Goal: Transaction & Acquisition: Purchase product/service

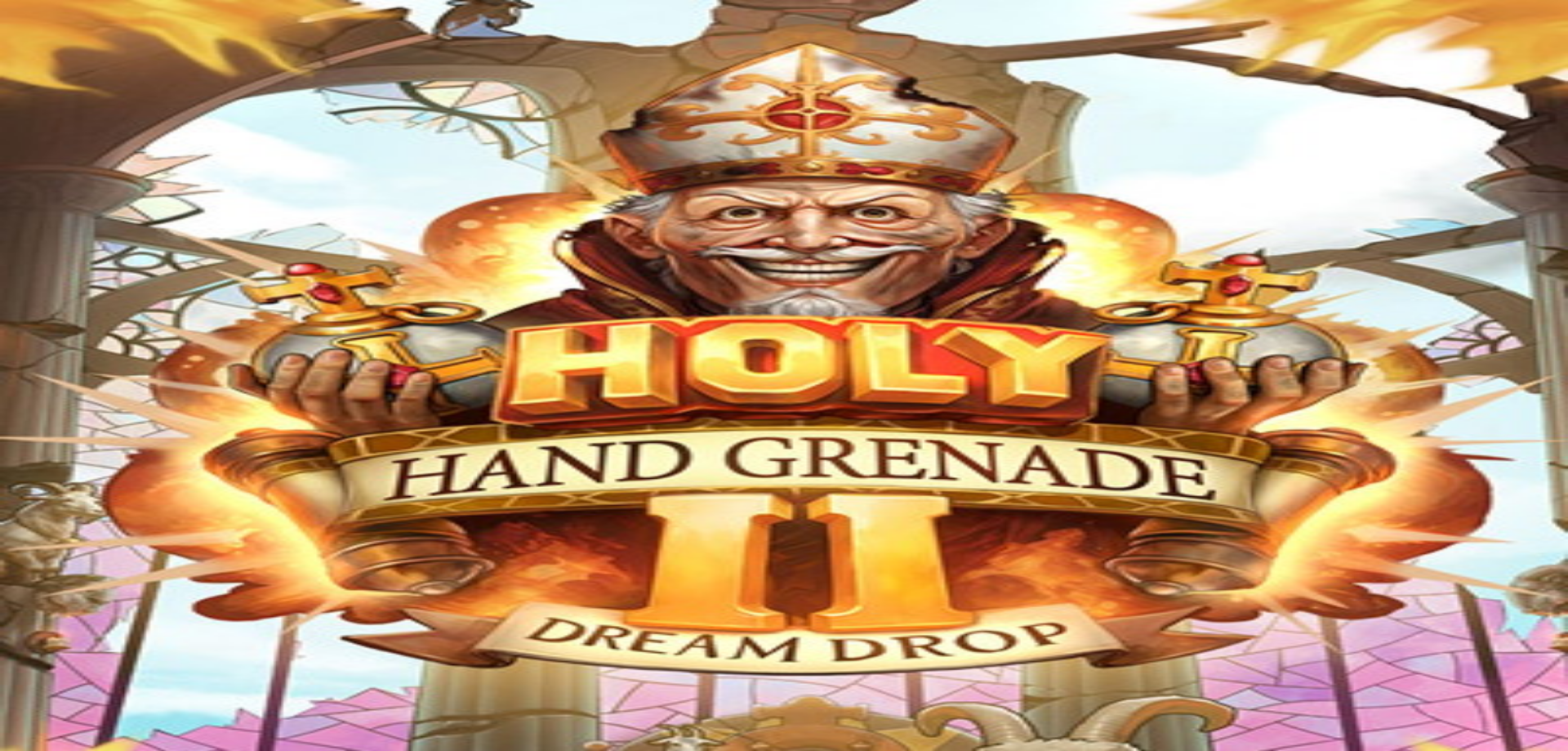
click at [148, 582] on span "Ymmärrän" at bounding box center [124, 576] width 51 height 12
click at [302, 387] on div "Pelaat ilmaispelejä! Pelaa oikealla rahalla" at bounding box center [784, 437] width 1555 height 178
click at [95, 65] on span "Kirjaudu" at bounding box center [113, 59] width 40 height 12
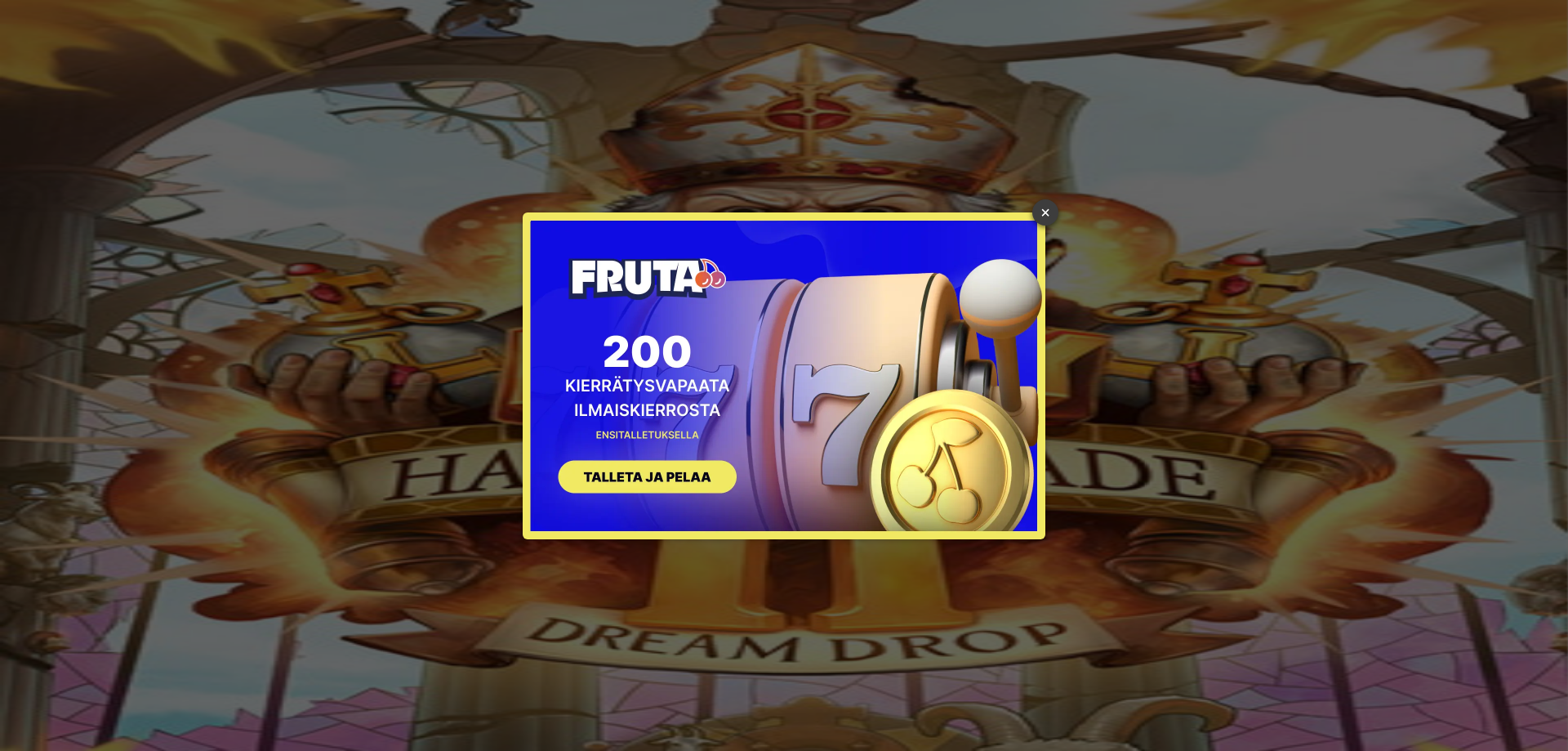
click at [1049, 214] on link "×" at bounding box center [1045, 212] width 26 height 26
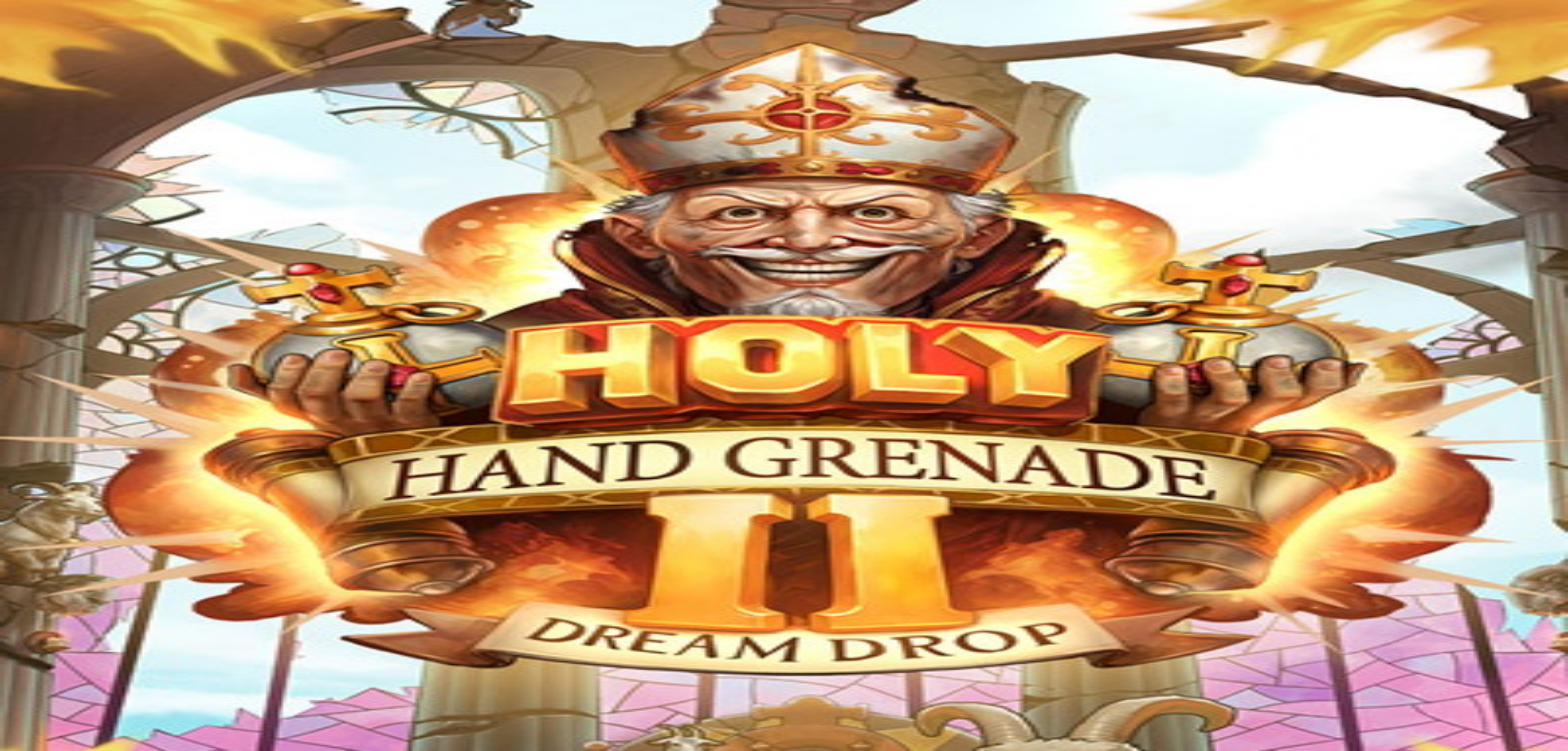
click at [90, 68] on button "Kirjaudu" at bounding box center [113, 59] width 53 height 17
drag, startPoint x: 701, startPoint y: 687, endPoint x: 682, endPoint y: 689, distance: 19.1
click at [682, 511] on div at bounding box center [784, 447] width 1555 height 129
click at [30, 152] on span "11:08" at bounding box center [21, 145] width 30 height 14
click at [86, 43] on img "Primary" at bounding box center [56, 27] width 98 height 41
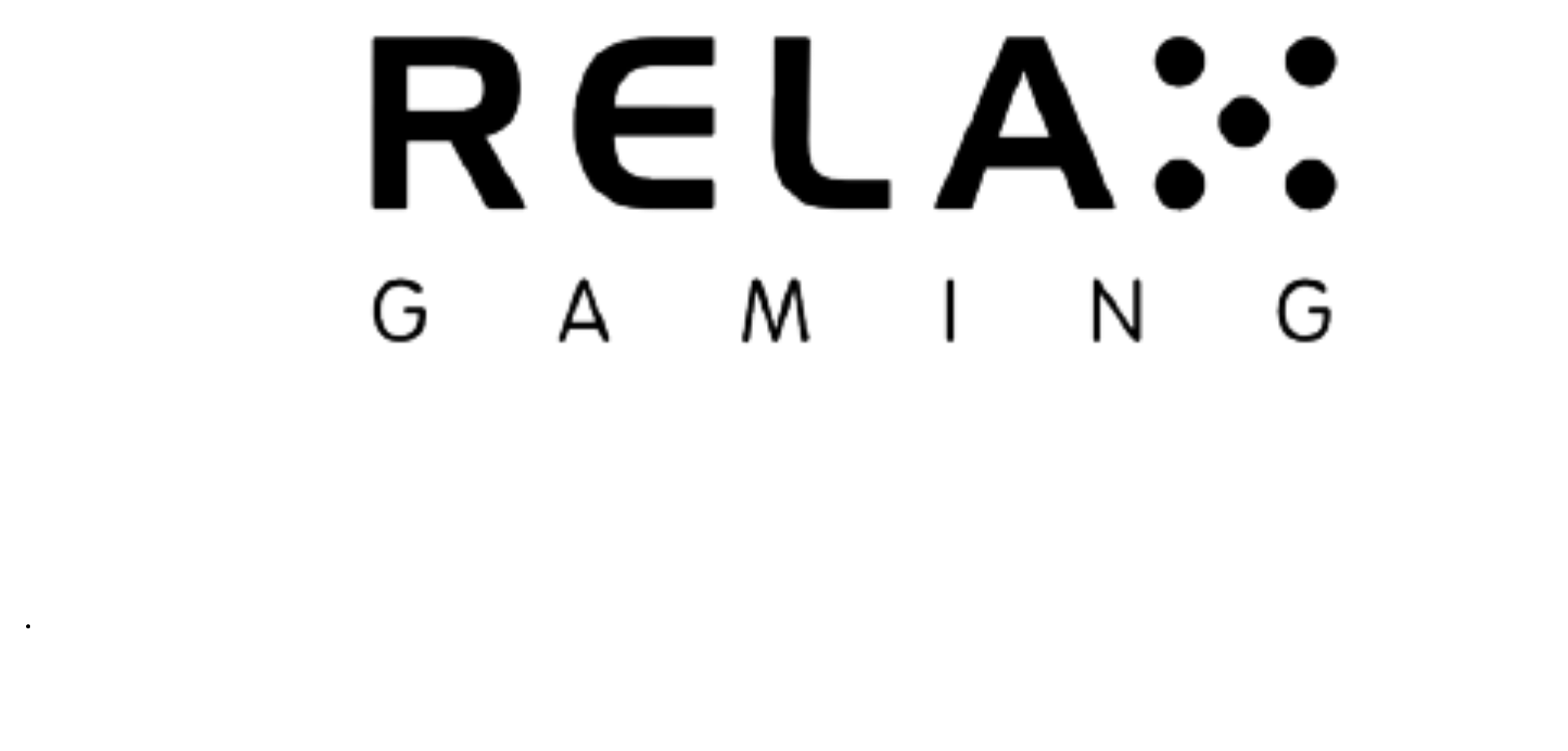
scroll to position [4425, 0]
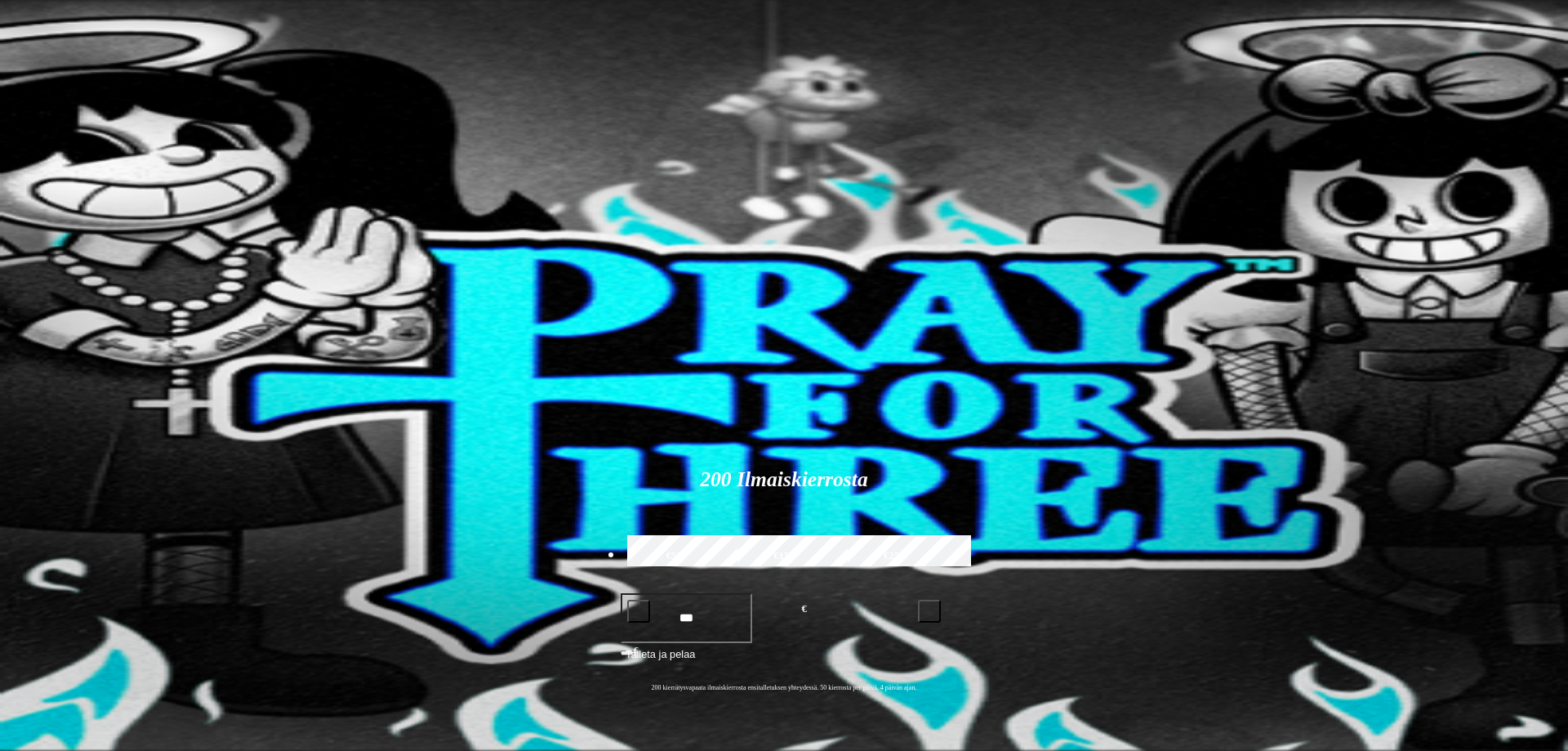
click at [50, 65] on span "Talletus" at bounding box center [30, 59] width 36 height 12
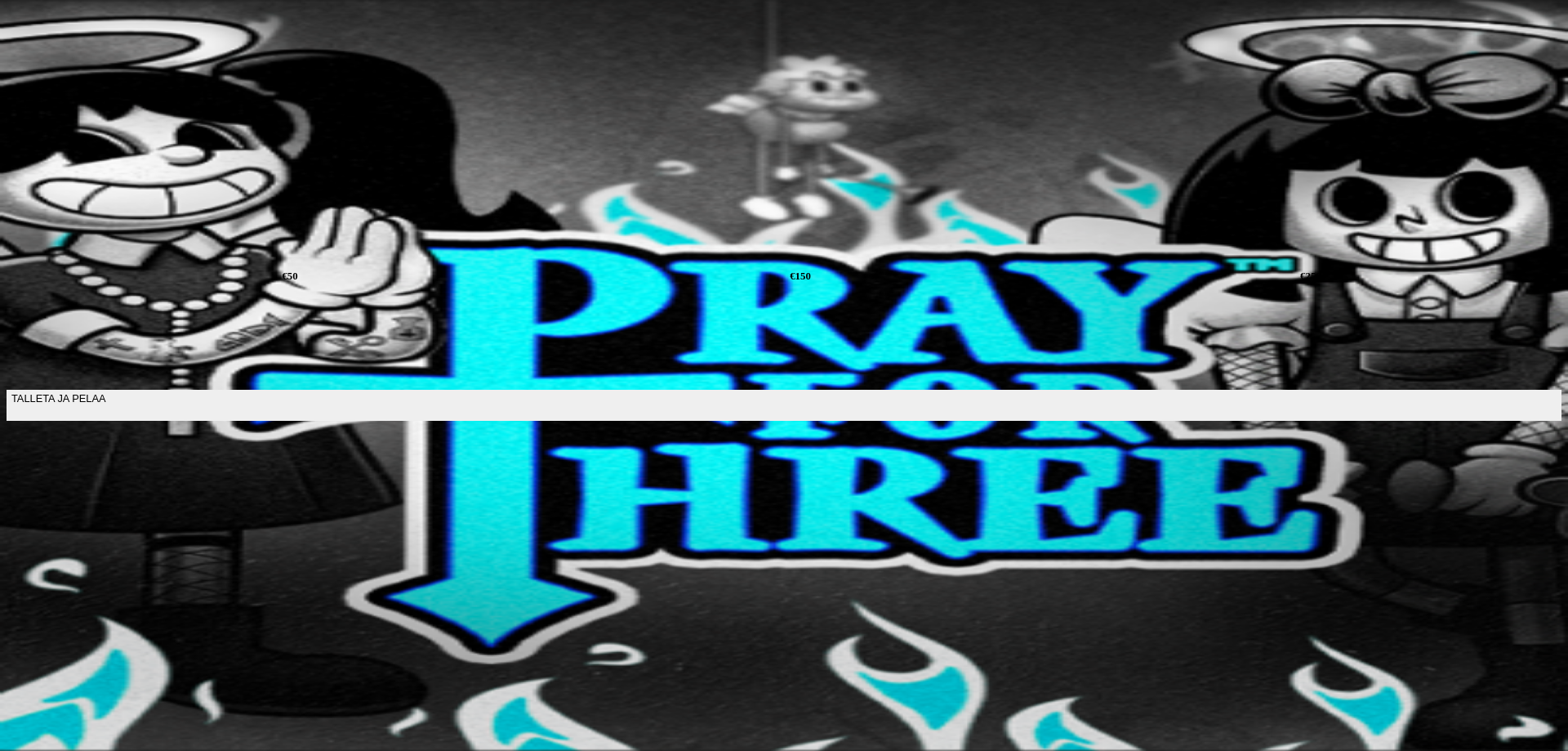
drag, startPoint x: 282, startPoint y: 140, endPoint x: 139, endPoint y: 129, distance: 143.4
click at [120, 325] on input "***" at bounding box center [64, 351] width 114 height 53
type input "***"
click at [105, 391] on span "TALLETA JA PELAA" at bounding box center [58, 405] width 94 height 30
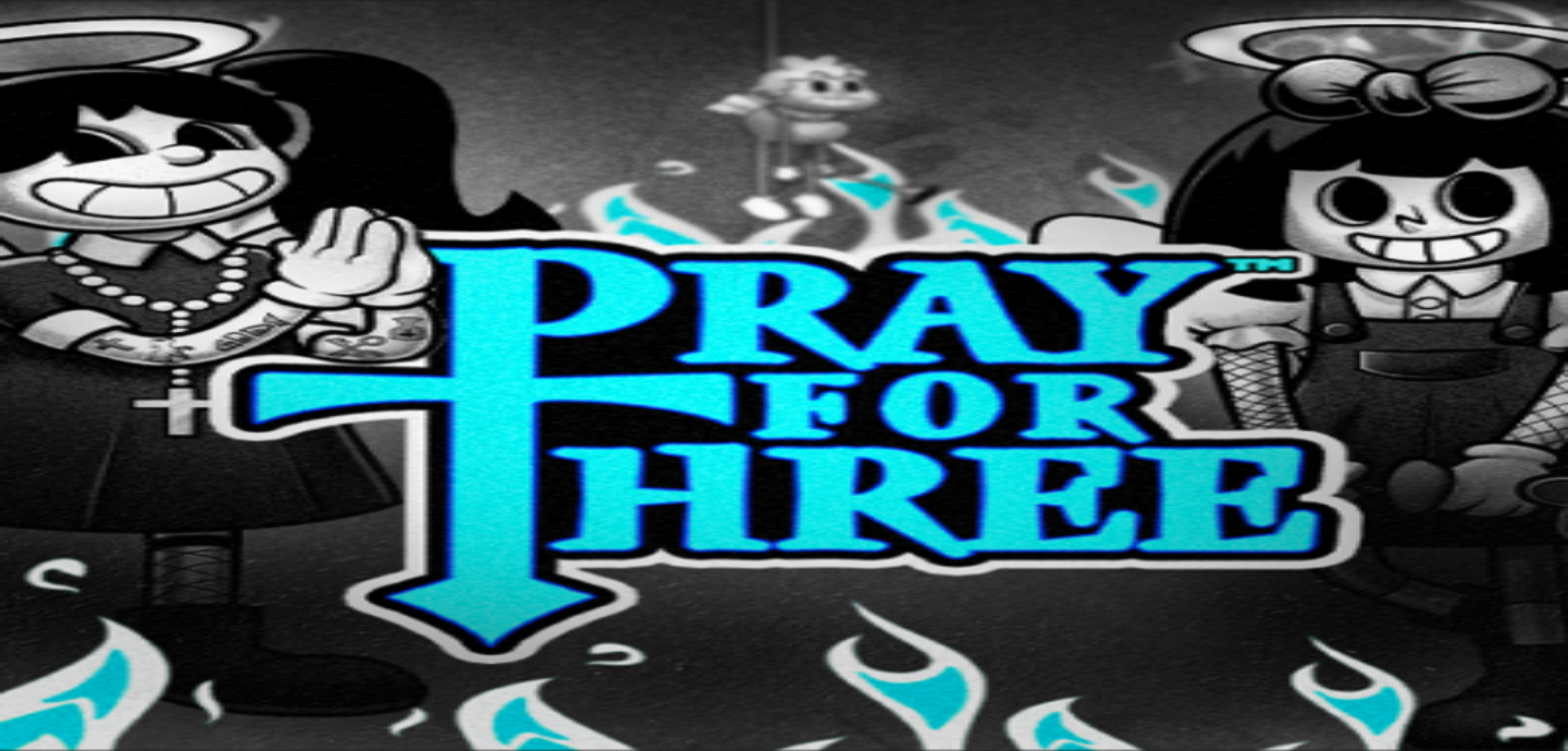
click at [123, 414] on input "email" at bounding box center [64, 422] width 116 height 16
type input "**********"
click at [123, 461] on input "email" at bounding box center [64, 469] width 116 height 16
type input "**********"
click at [380, 556] on div "Selainviestit" at bounding box center [784, 573] width 1555 height 34
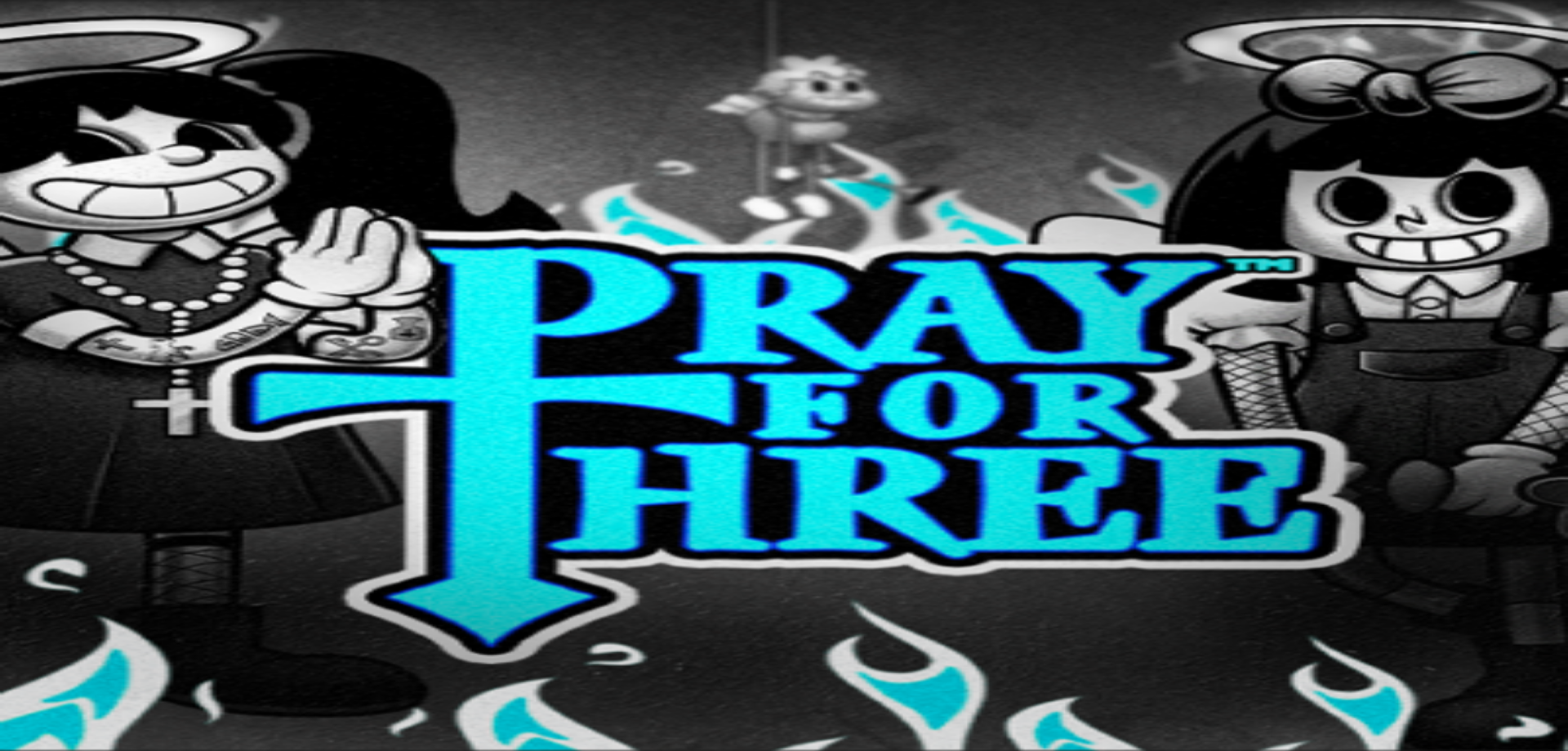
drag, startPoint x: 390, startPoint y: 297, endPoint x: 396, endPoint y: 274, distance: 23.8
click at [391, 398] on form "**********" at bounding box center [784, 540] width 1555 height 284
click at [123, 525] on input "text" at bounding box center [64, 532] width 116 height 16
type input "*********"
click at [39, 669] on span "Jatka" at bounding box center [25, 675] width 26 height 12
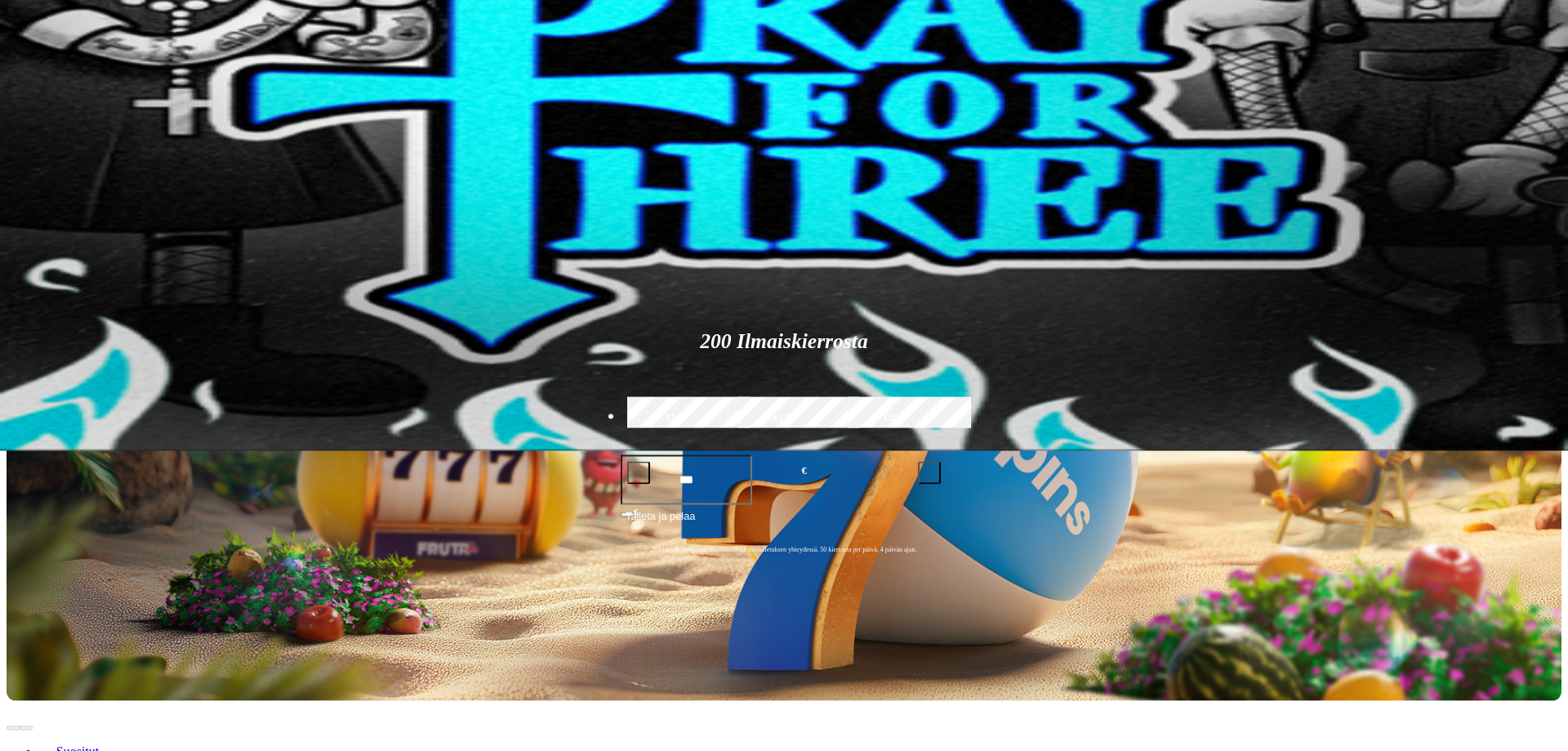
scroll to position [167, 0]
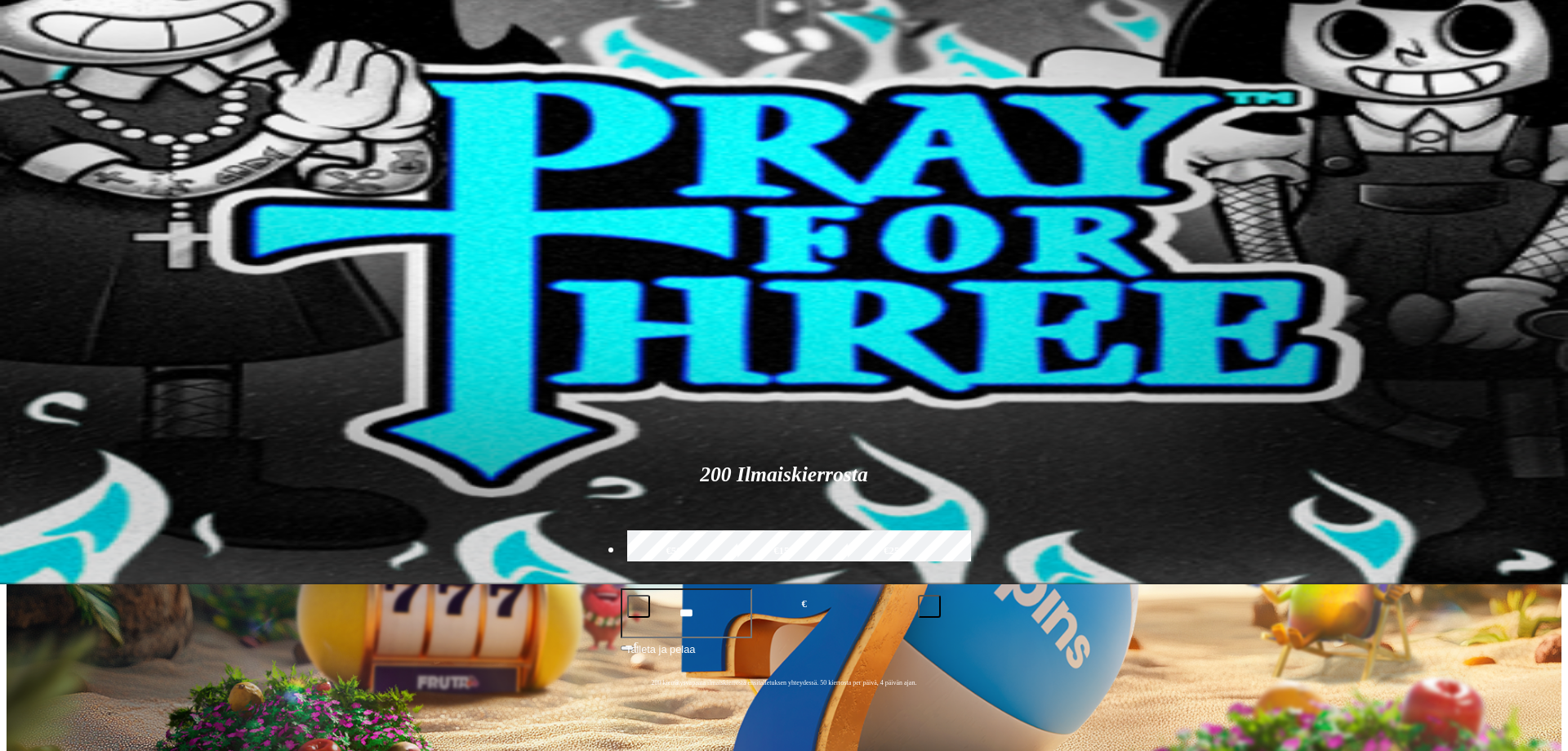
type input "********"
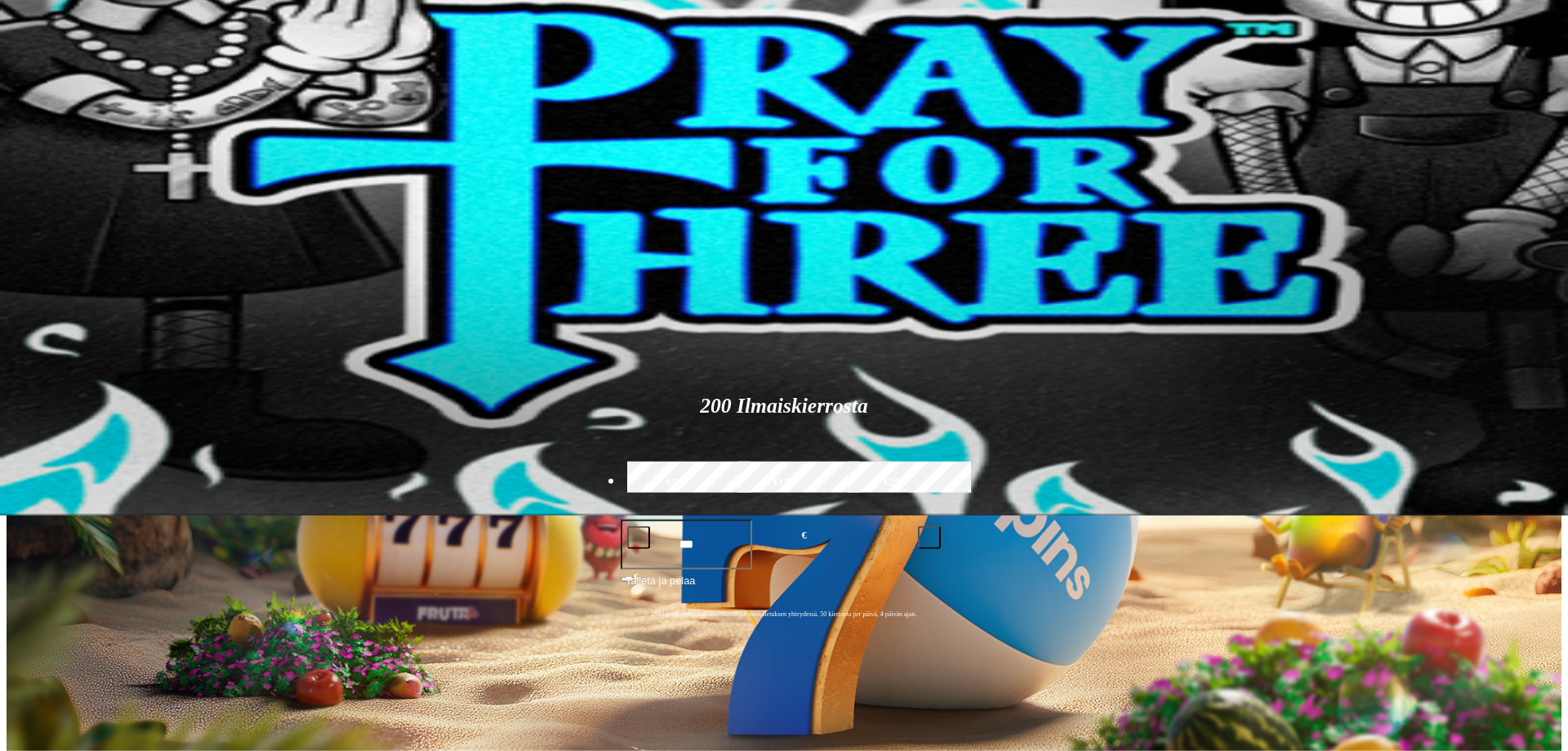
scroll to position [242, 0]
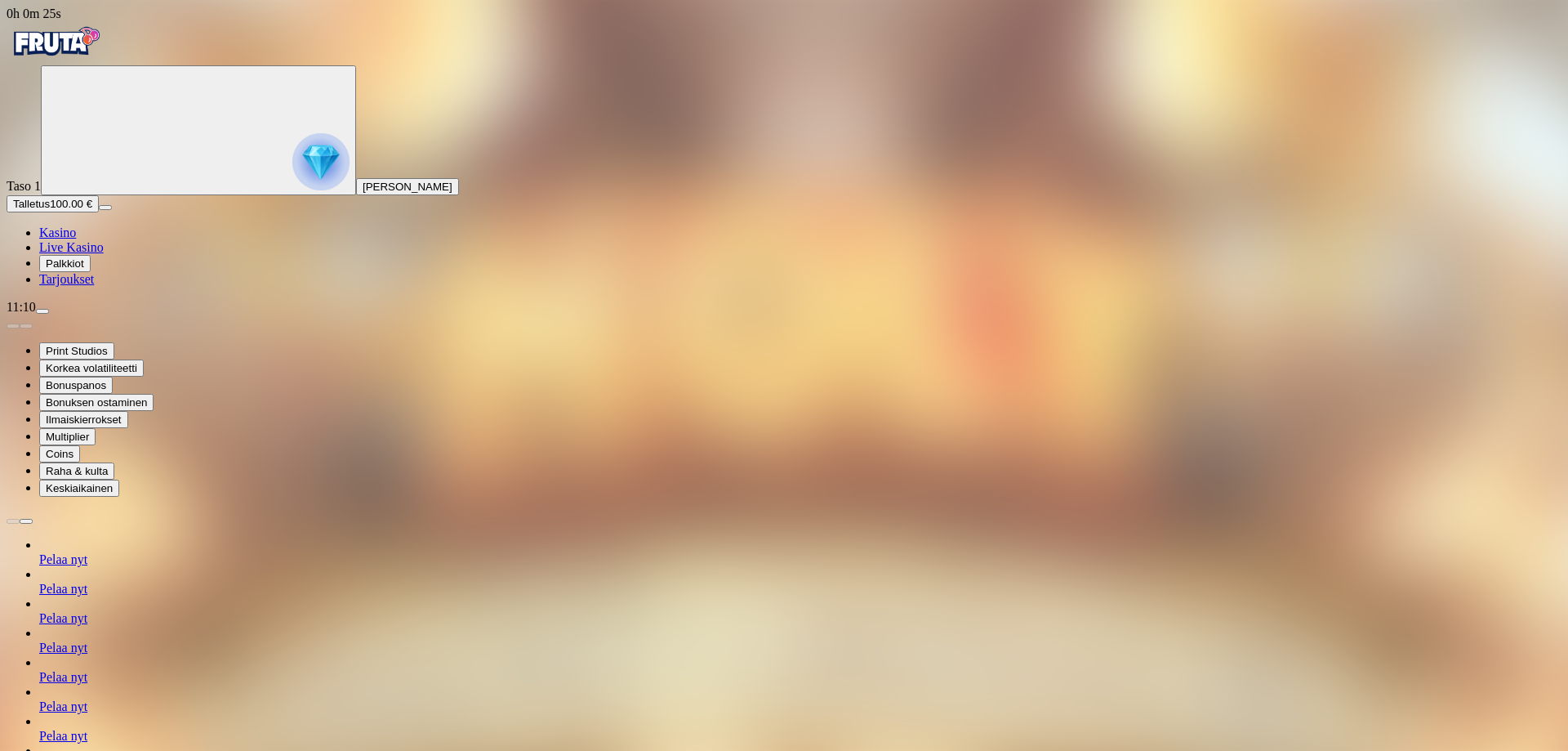
click at [50, 210] on span "Talletus" at bounding box center [30, 203] width 36 height 12
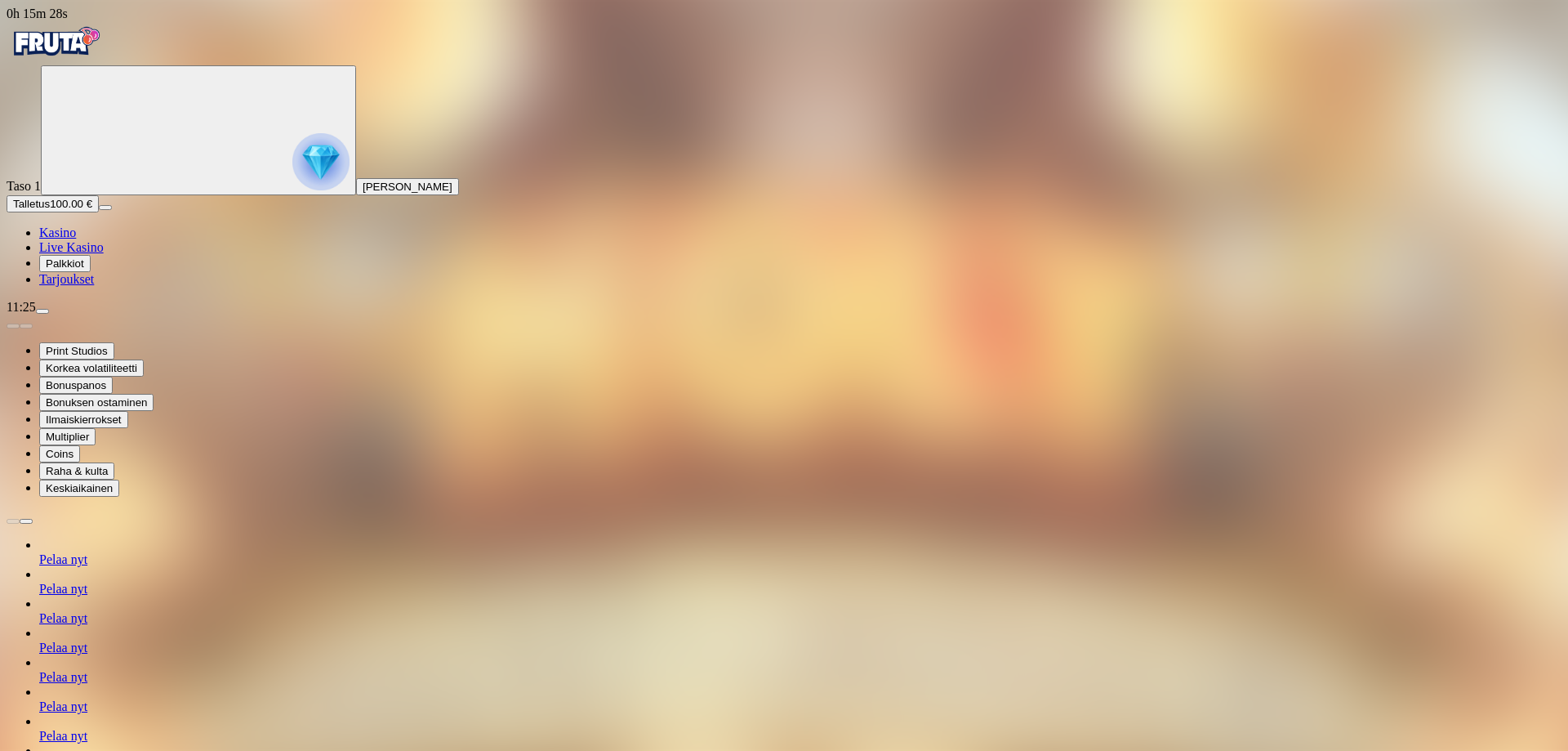
drag, startPoint x: 244, startPoint y: 146, endPoint x: 147, endPoint y: 145, distance: 97.0
type input "***"
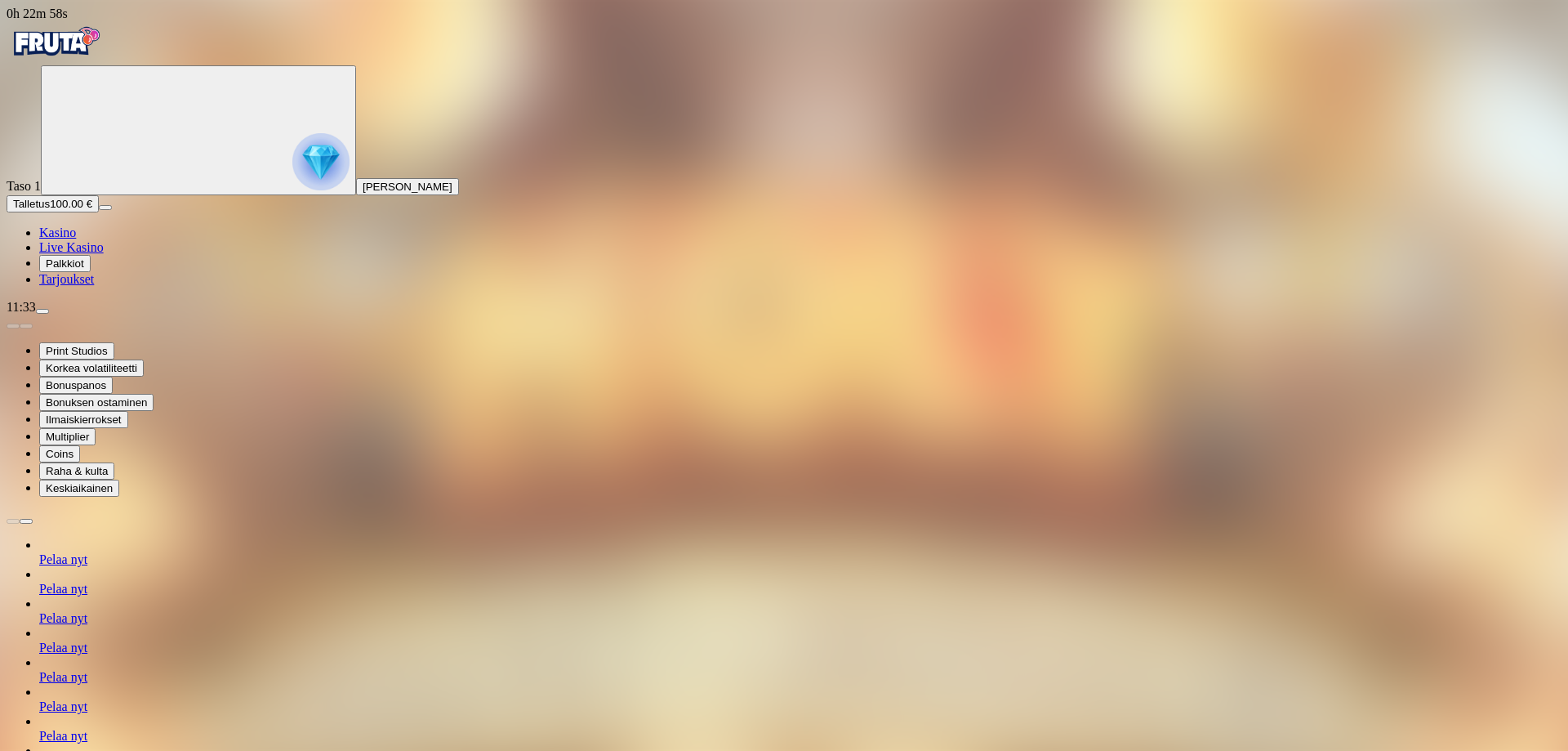
click at [76, 239] on span "Kasino" at bounding box center [57, 232] width 36 height 14
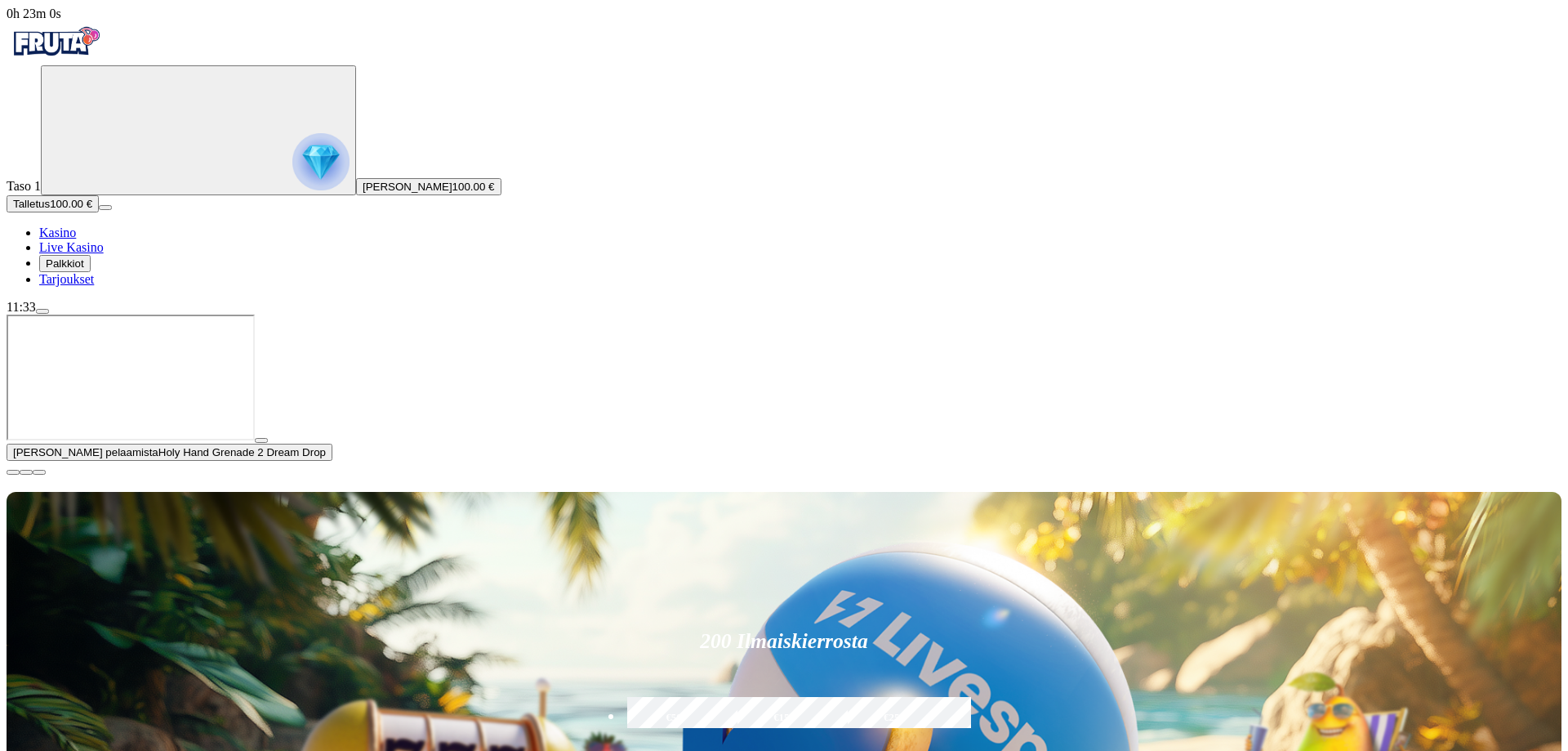
drag, startPoint x: 1181, startPoint y: 462, endPoint x: 1181, endPoint y: 479, distance: 17.0
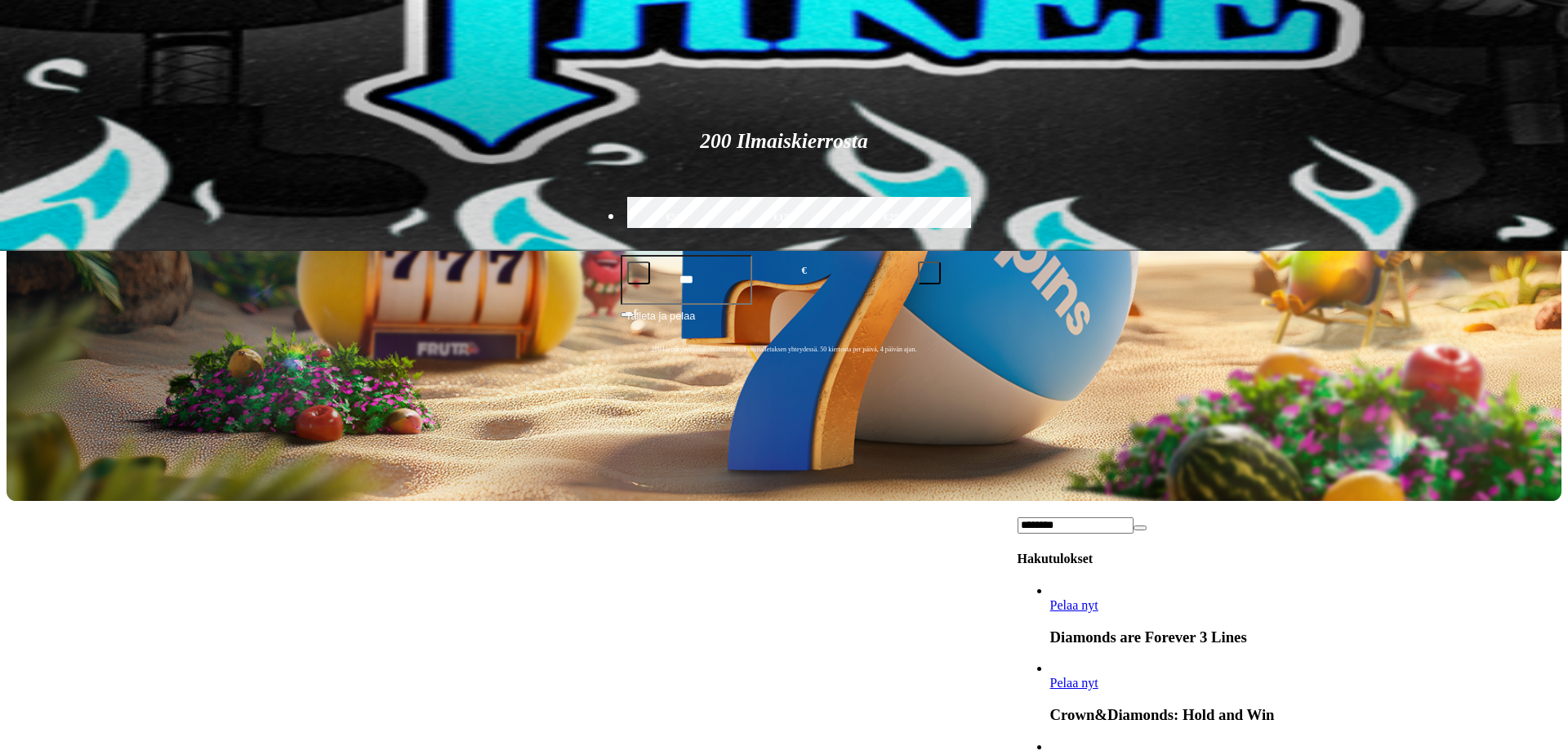
scroll to position [1015, 0]
type input "********"
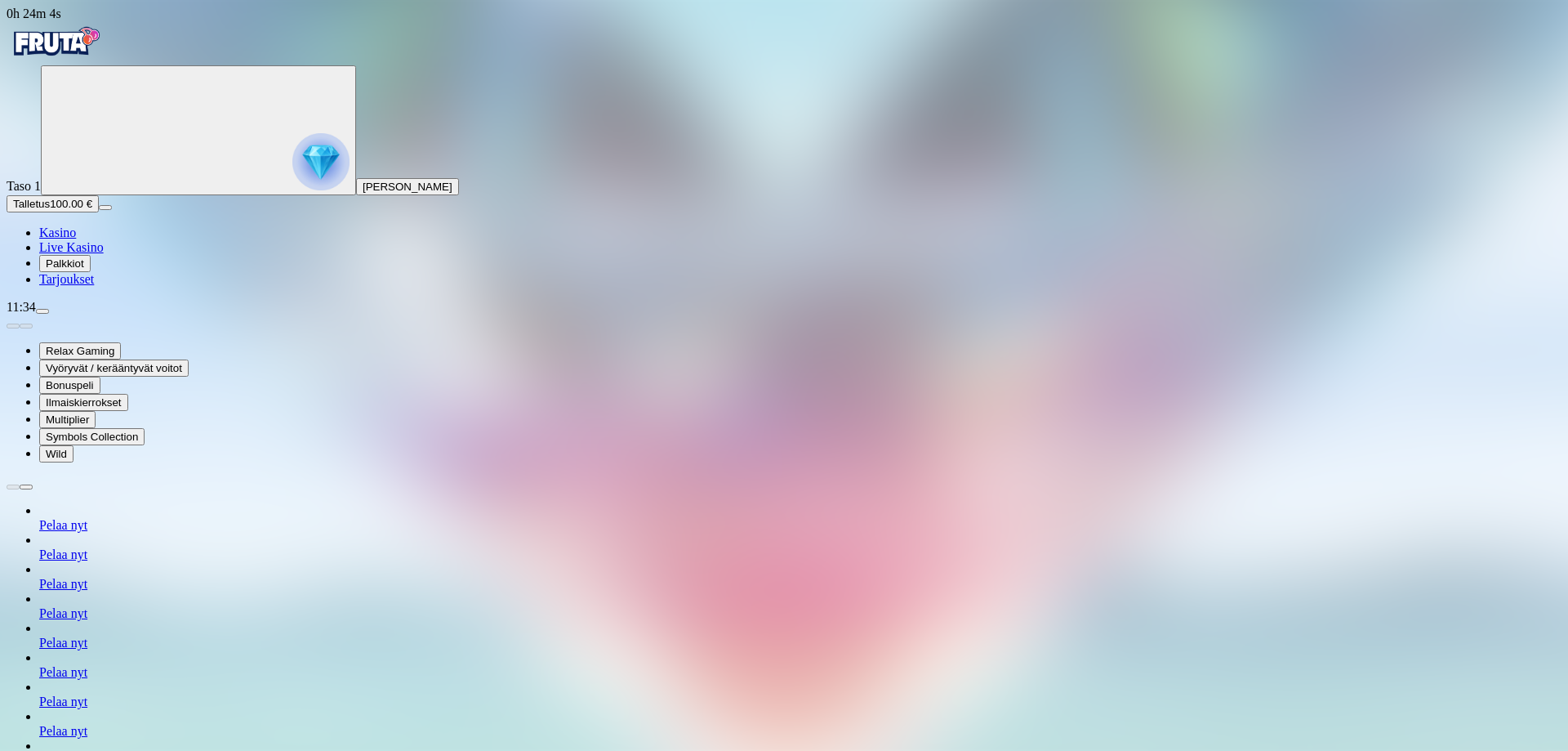
click at [99, 213] on button "Talletus 100.00 €" at bounding box center [53, 203] width 92 height 17
drag, startPoint x: 345, startPoint y: 144, endPoint x: 173, endPoint y: 166, distance: 173.4
type input "***"
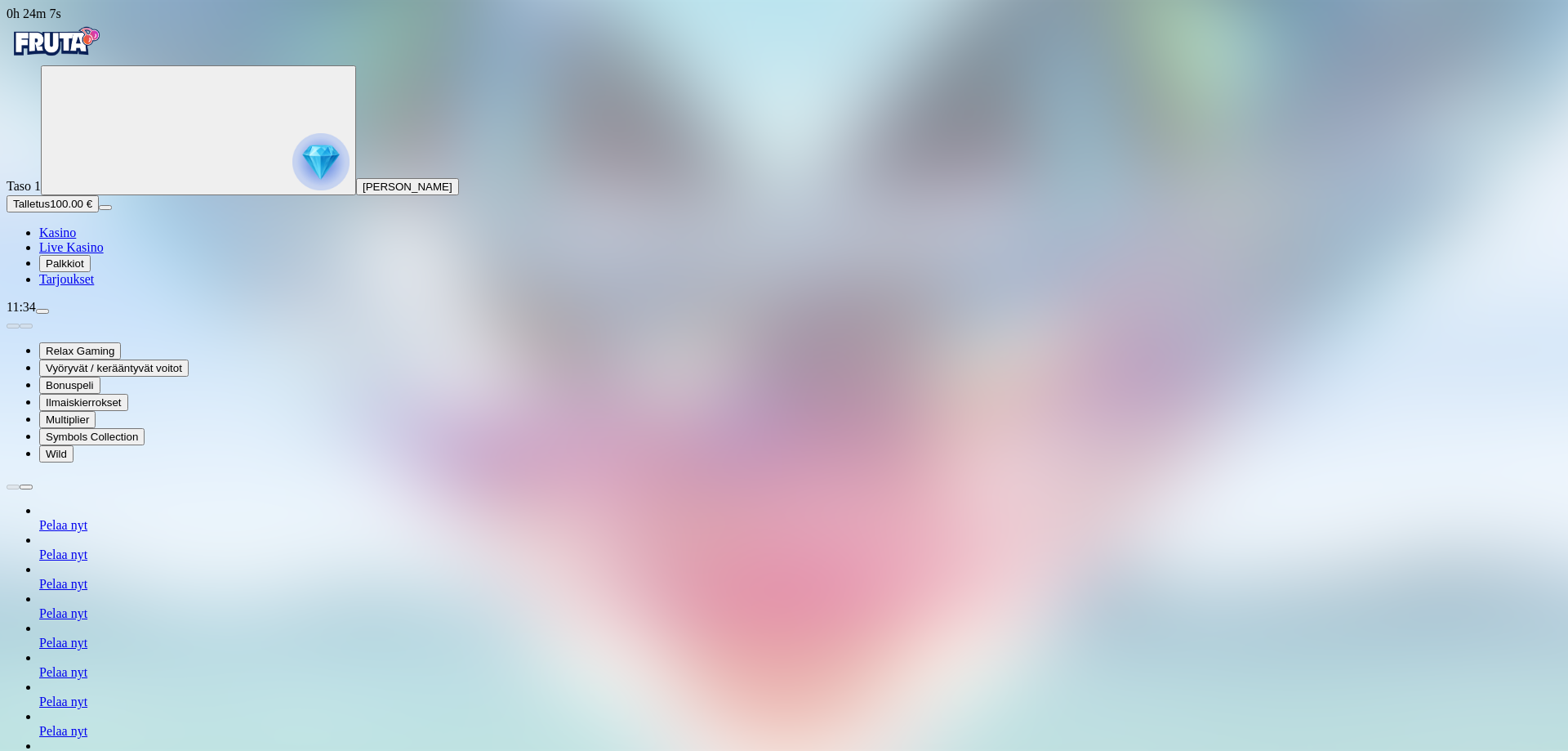
click at [23, 286] on div "Taso 1 Juha Tuomas Nieminen Talletus 100.00 € Kasino Live Kasino Palkkiot Tarjo…" at bounding box center [784, 175] width 1555 height 221
click at [50, 210] on span "Talletus" at bounding box center [30, 203] width 36 height 12
drag, startPoint x: 308, startPoint y: 141, endPoint x: 103, endPoint y: 157, distance: 205.6
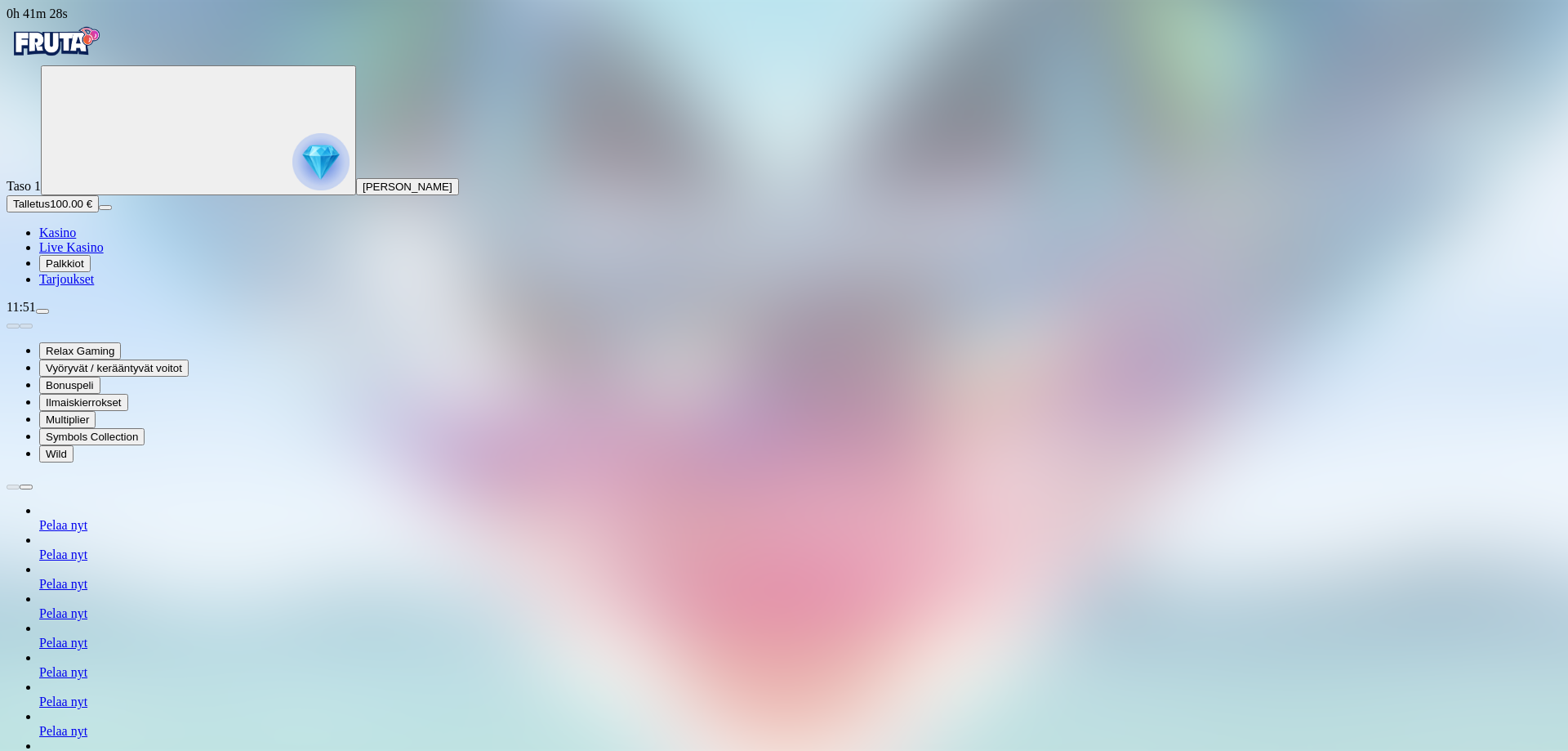
type input "***"
click at [76, 239] on span "Kasino" at bounding box center [57, 232] width 36 height 14
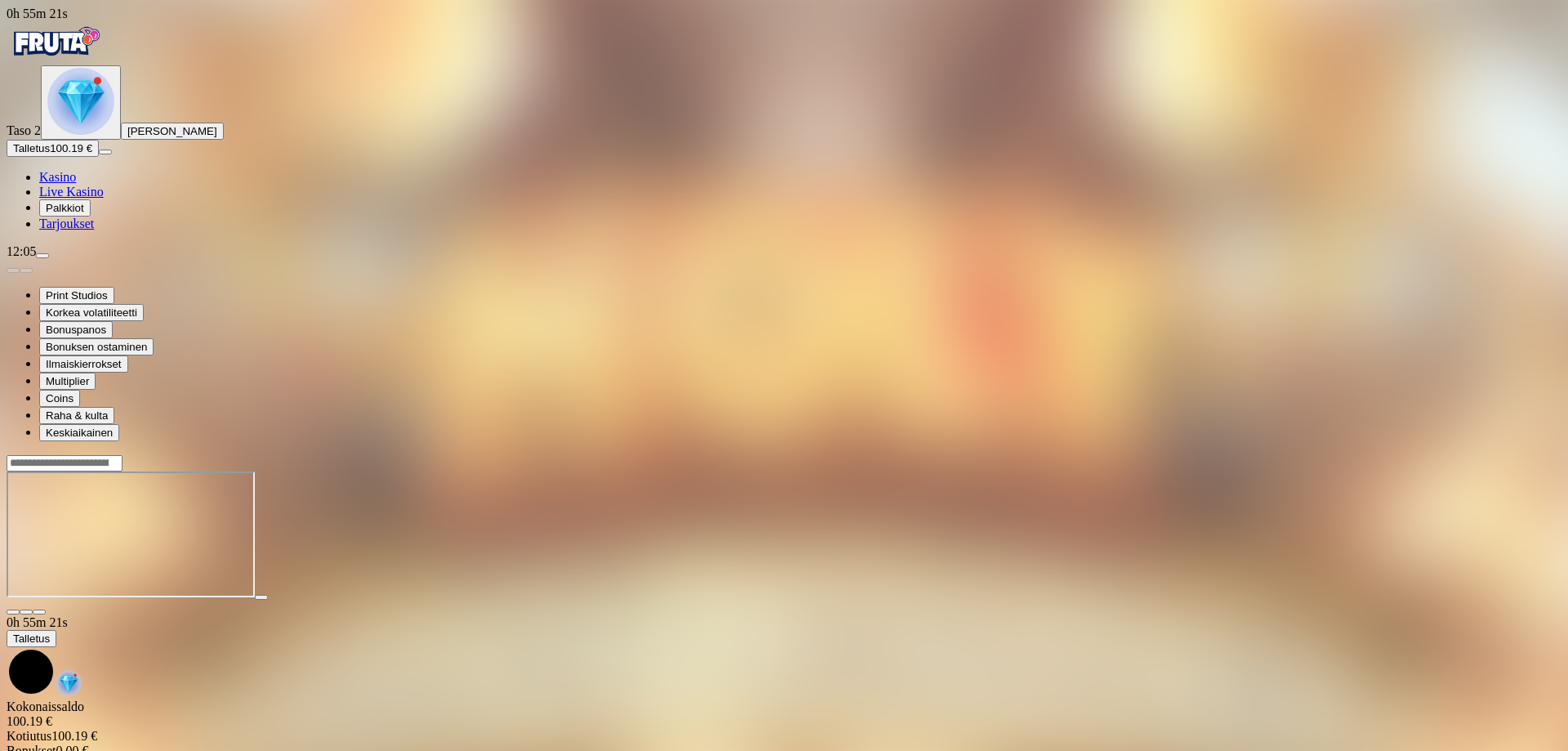
click at [76, 184] on span "Kasino" at bounding box center [57, 177] width 36 height 14
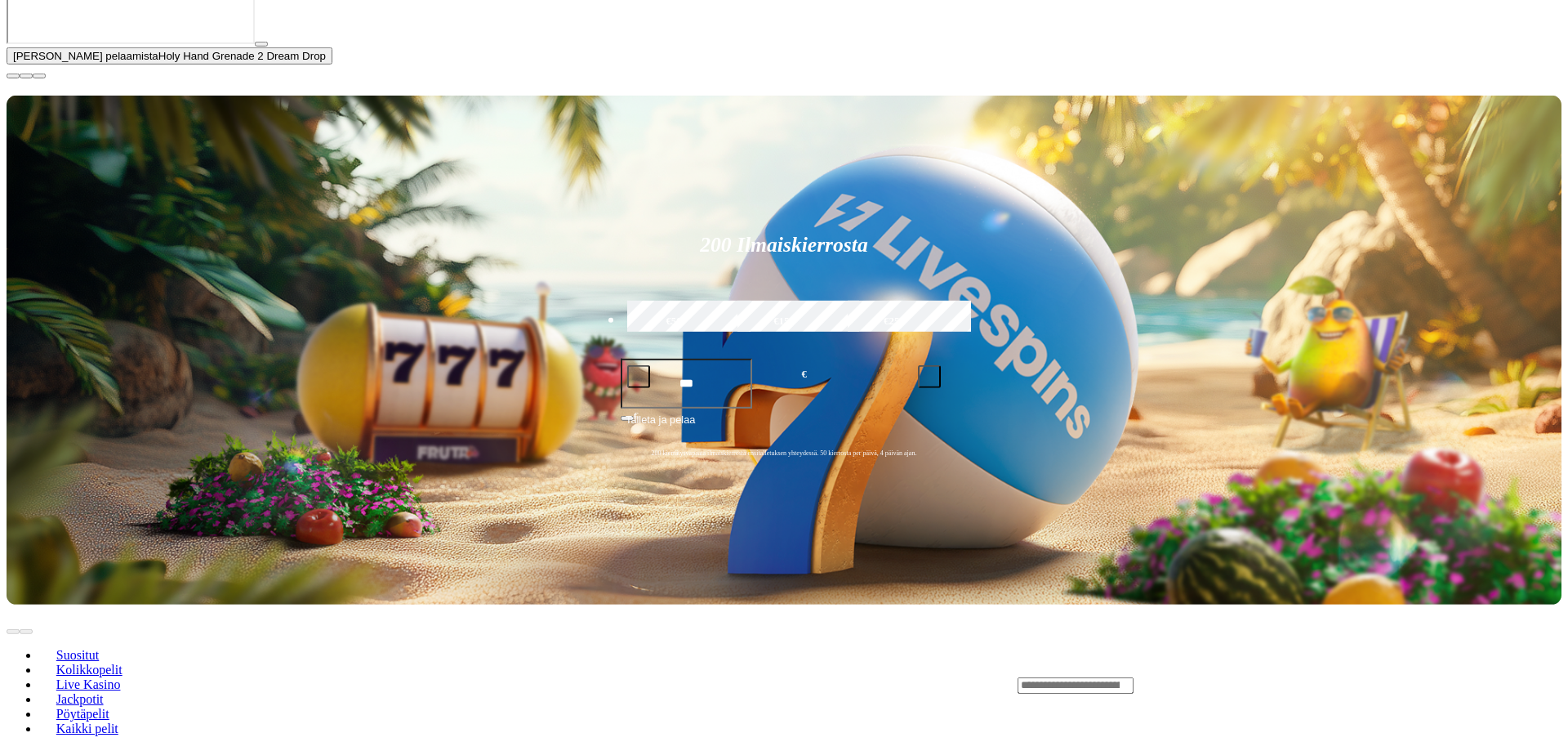
scroll to position [583, 0]
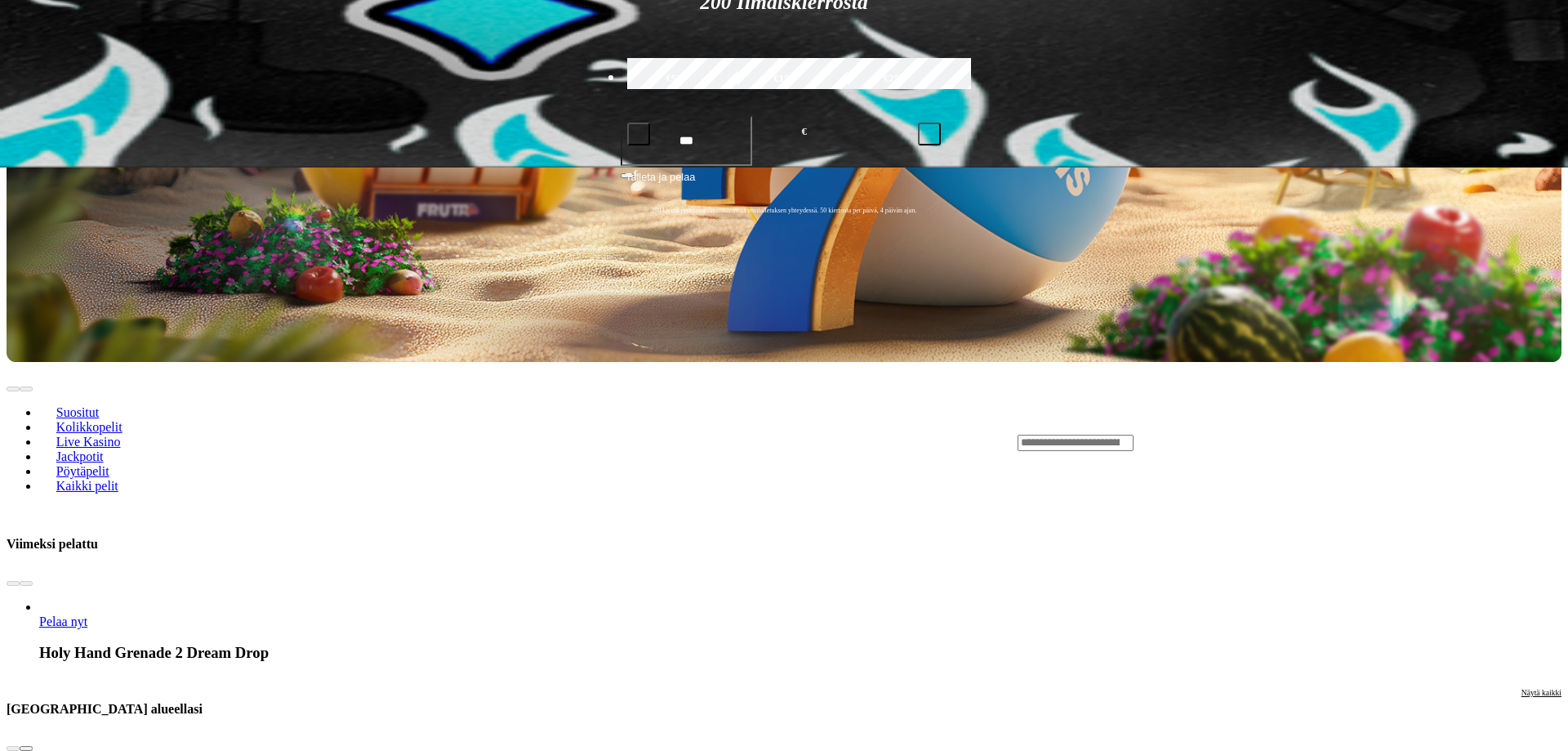
click at [1521, 688] on span "Näytä kaikki" at bounding box center [1541, 693] width 40 height 9
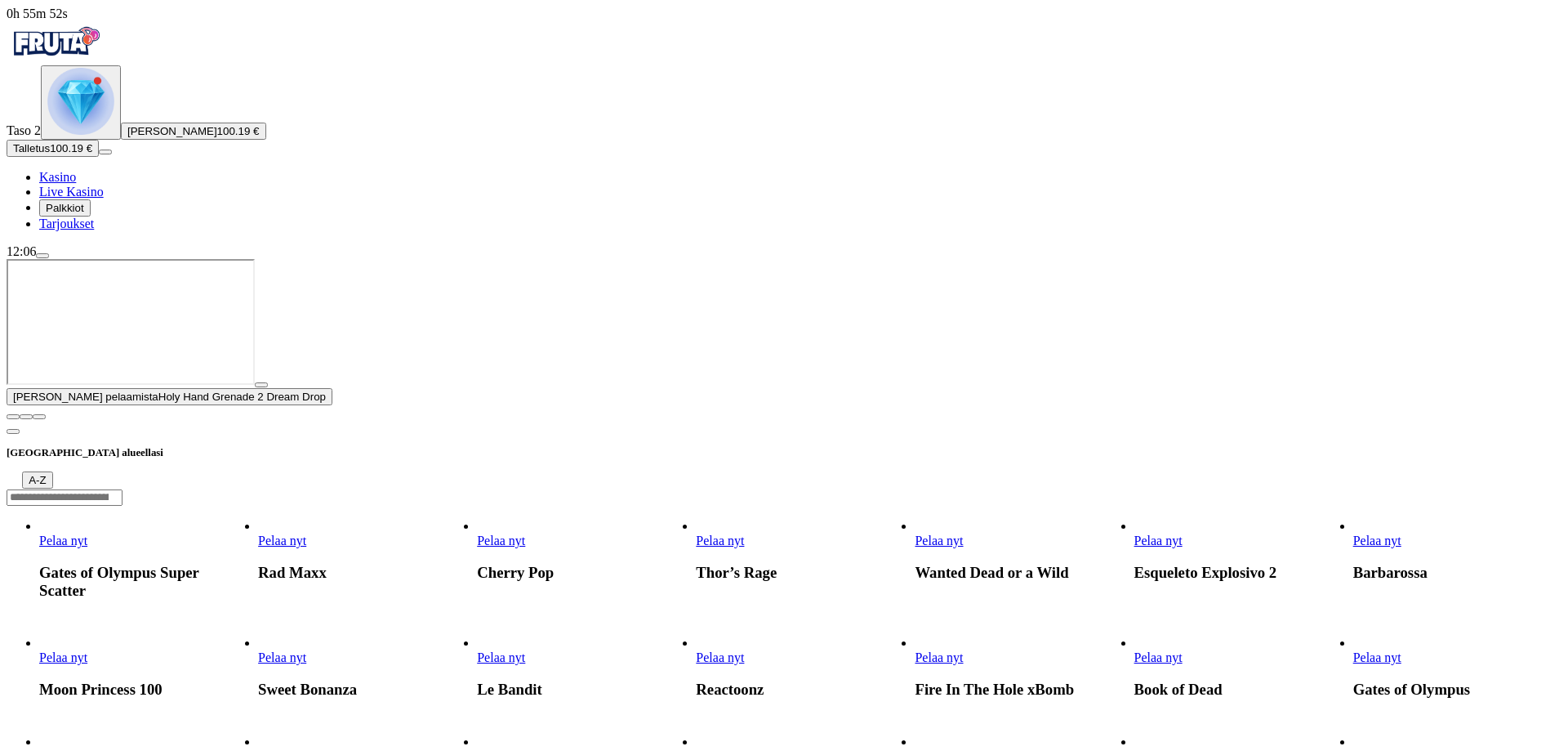
click at [1401, 534] on span "Pelaa nyt" at bounding box center [1377, 541] width 48 height 14
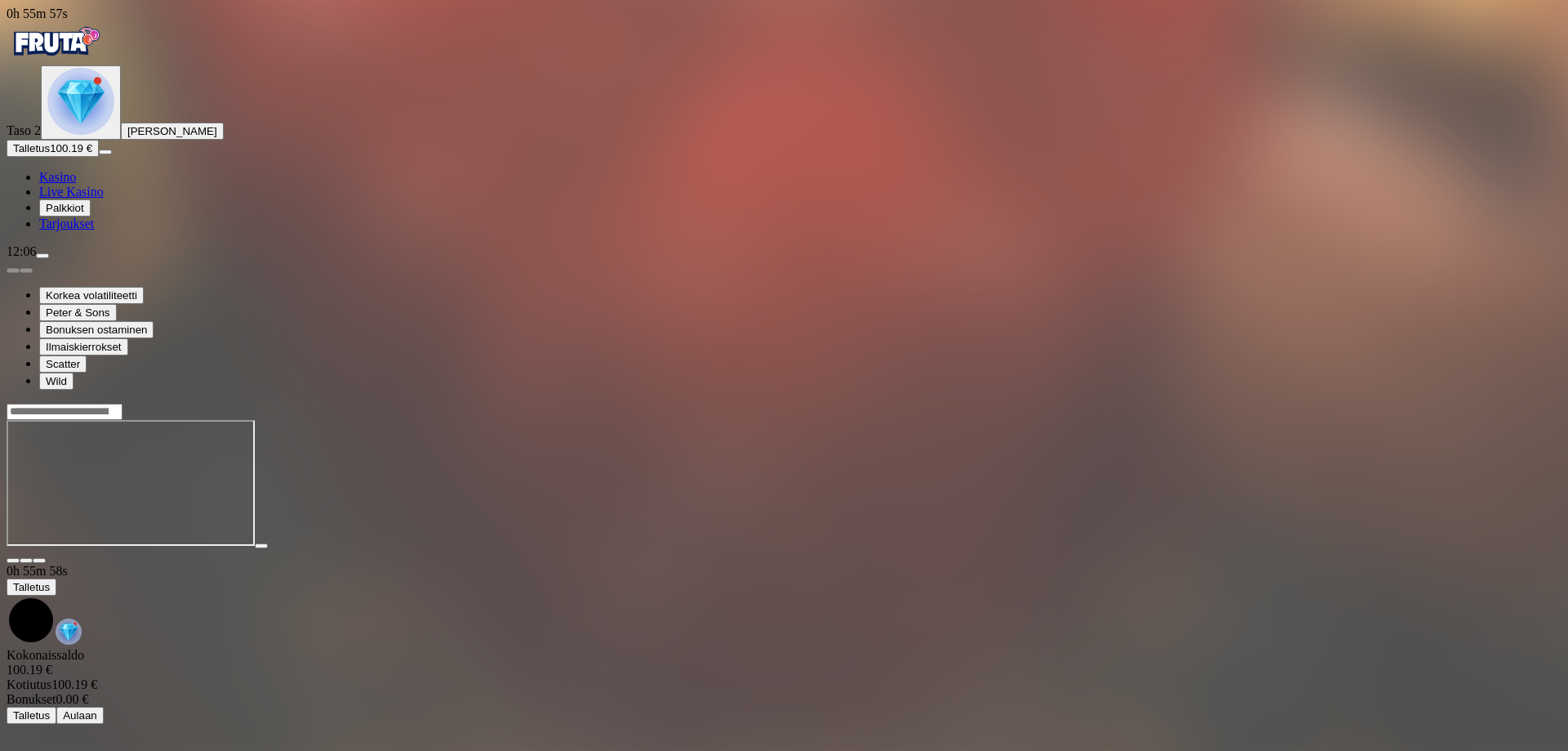
click at [76, 184] on link "Kasino" at bounding box center [57, 177] width 36 height 14
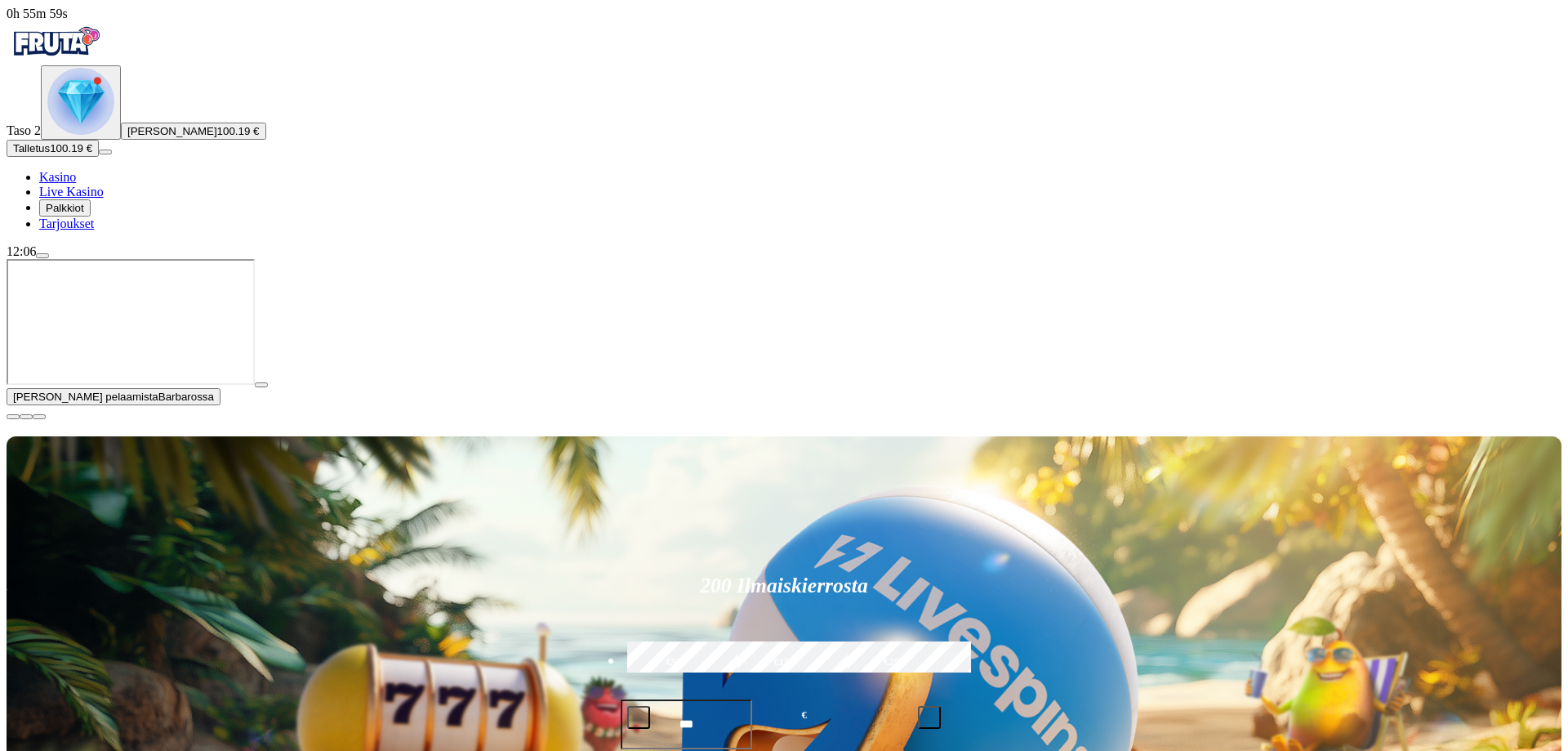
scroll to position [583, 0]
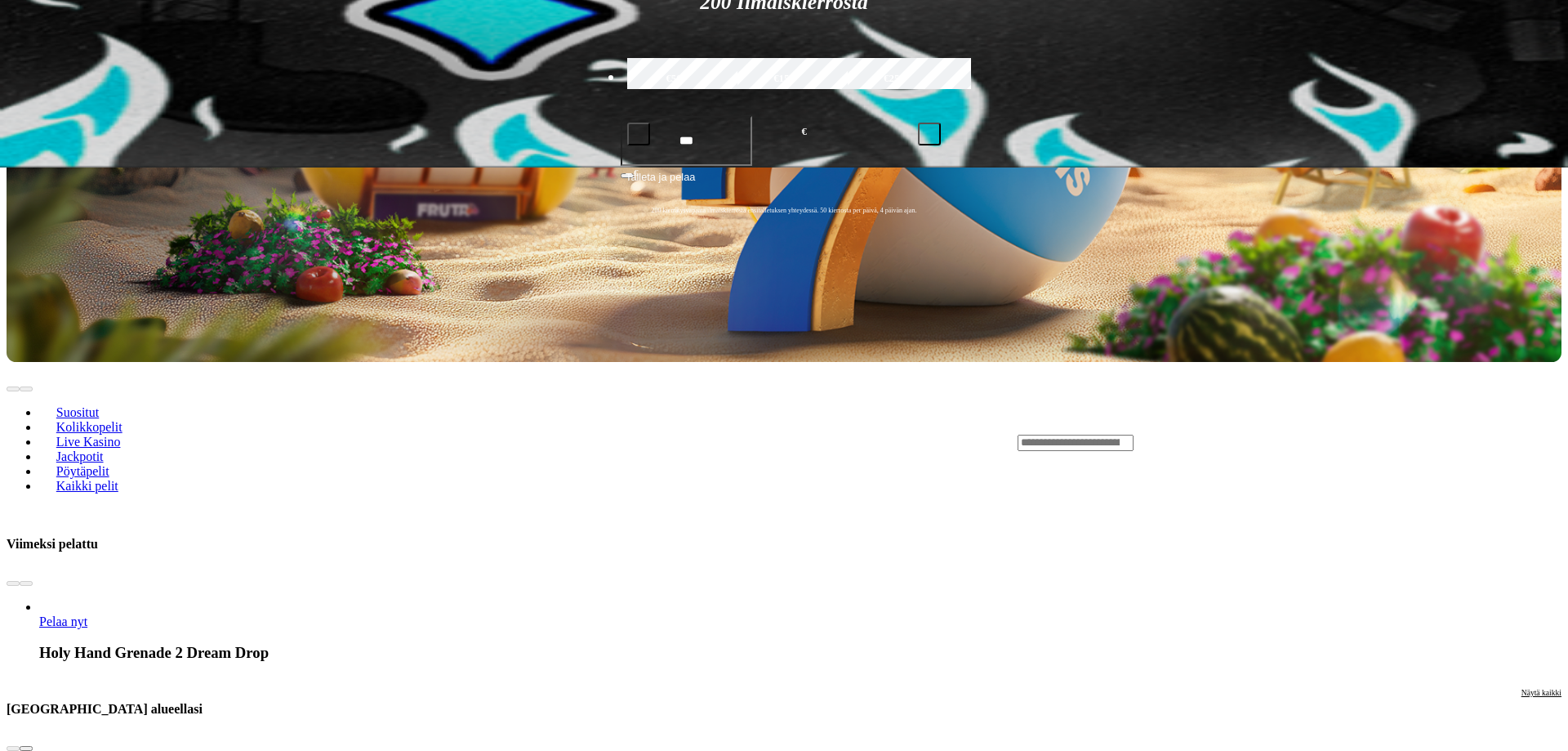
click at [1521, 688] on span "Näytä kaikki" at bounding box center [1541, 693] width 40 height 9
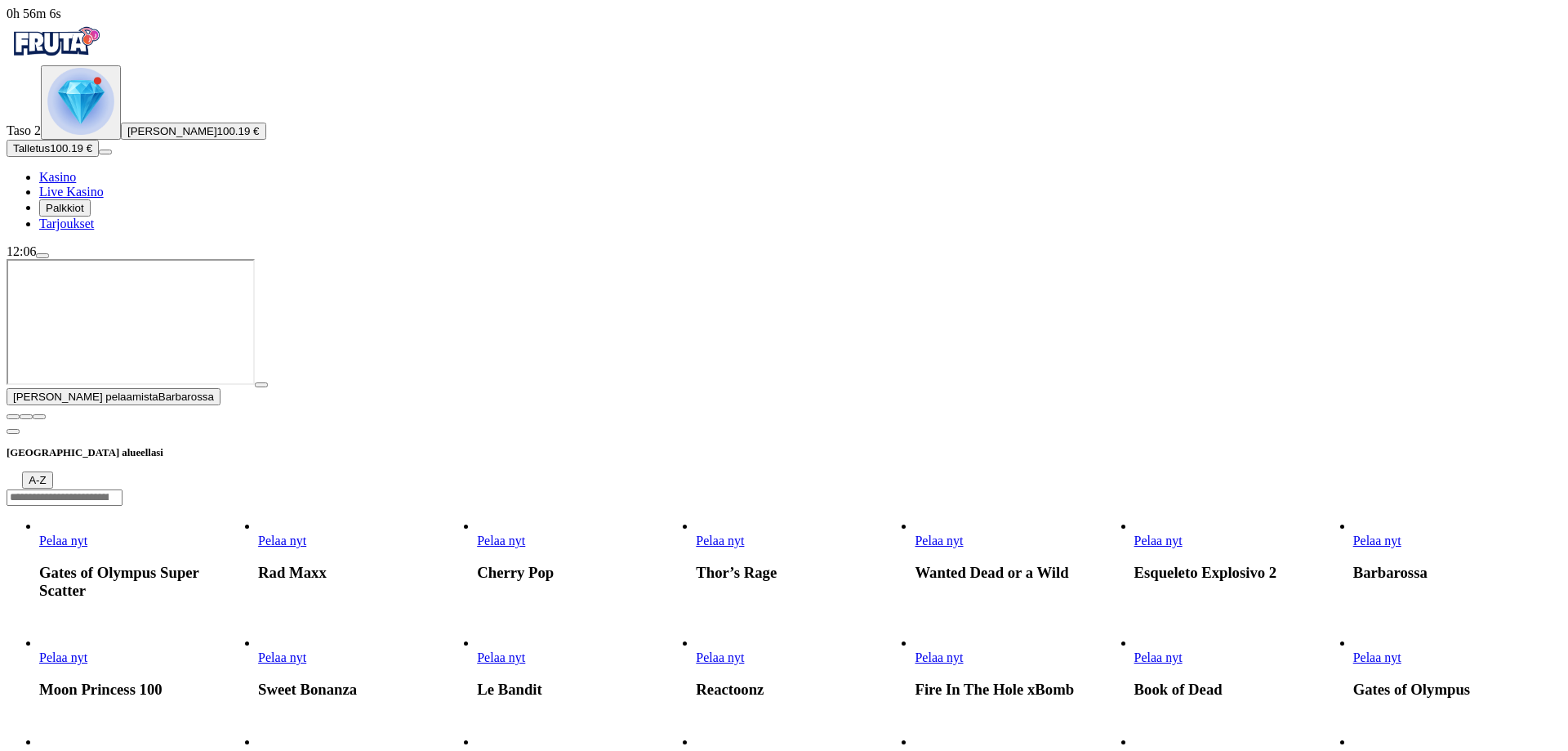
click at [525, 650] on span "Pelaa nyt" at bounding box center [501, 657] width 48 height 14
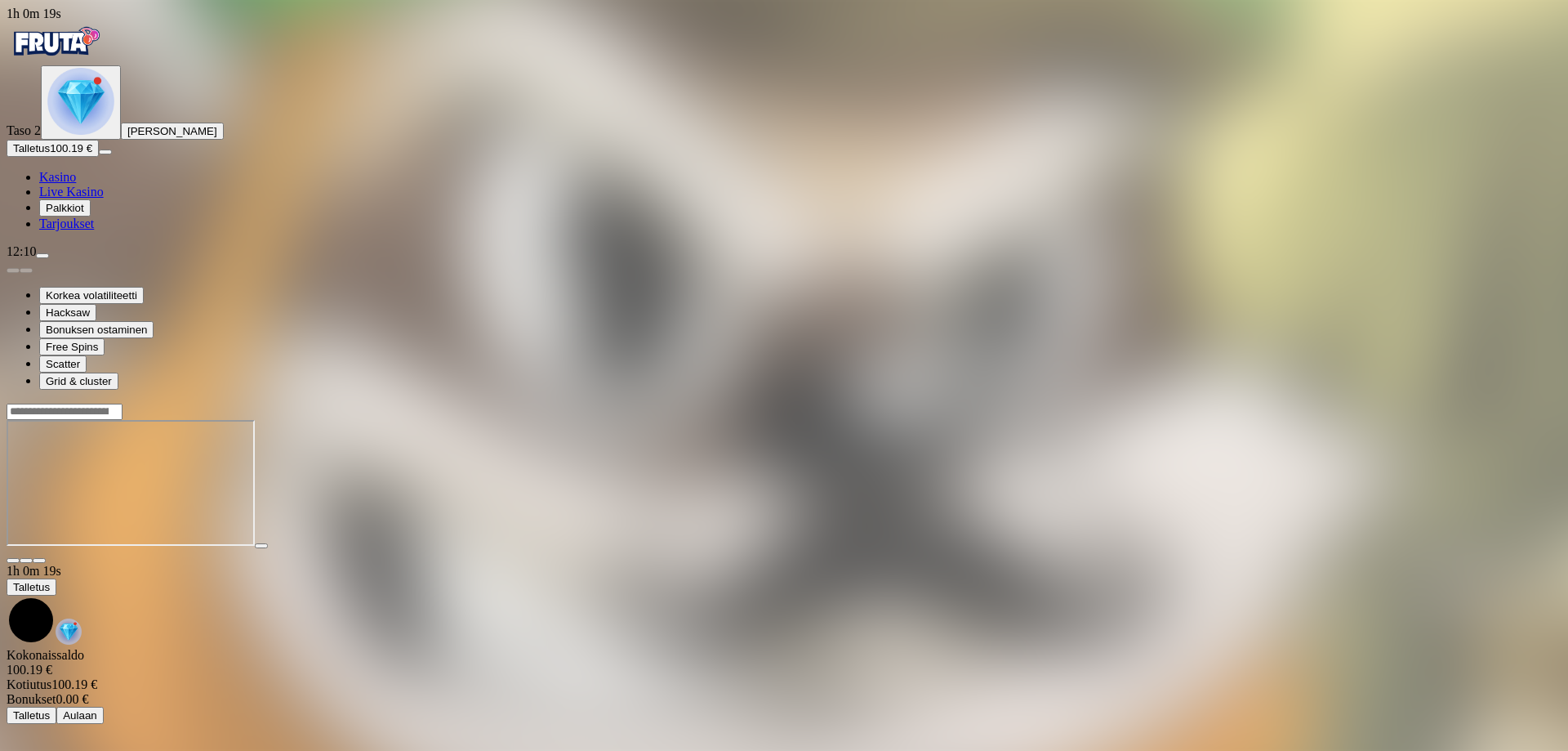
click at [97, 231] on div "Taso 2 Juha Tuomas Nieminen Talletus 100.19 € Kasino Live Kasino Palkkiot Tarjo…" at bounding box center [784, 148] width 1555 height 166
click at [50, 154] on span "Talletus" at bounding box center [30, 148] width 36 height 12
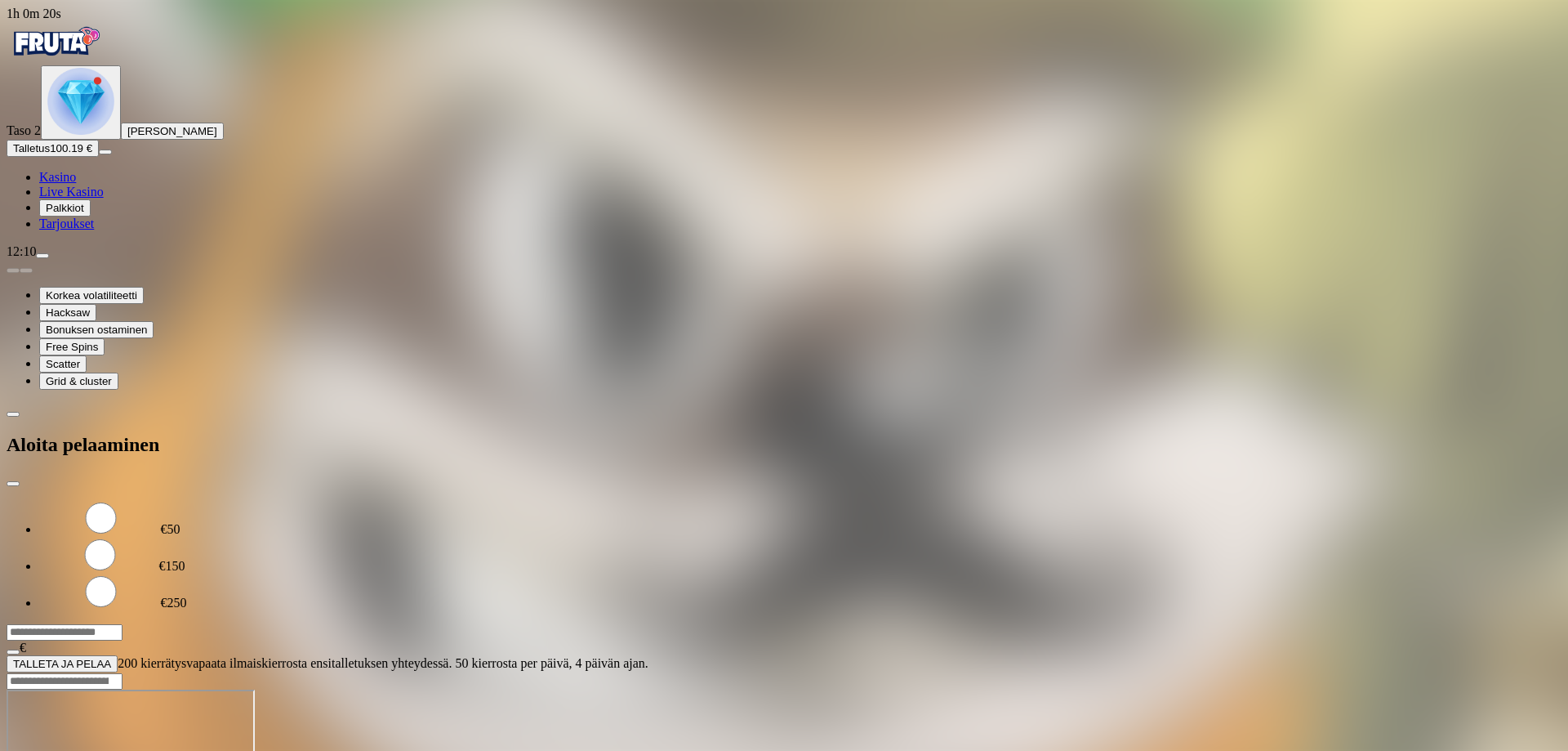
click at [296, 500] on form "€50 €150 €250 *** € TALLETA JA PELAA 200 kierrätysvapaata ilmaiskierrosta ensit…" at bounding box center [784, 586] width 1555 height 172
drag, startPoint x: 285, startPoint y: 139, endPoint x: 53, endPoint y: 147, distance: 232.1
click at [57, 625] on input "***" at bounding box center [64, 632] width 116 height 16
type input "***"
click at [111, 658] on span "TALLETA JA PELAA" at bounding box center [62, 664] width 98 height 12
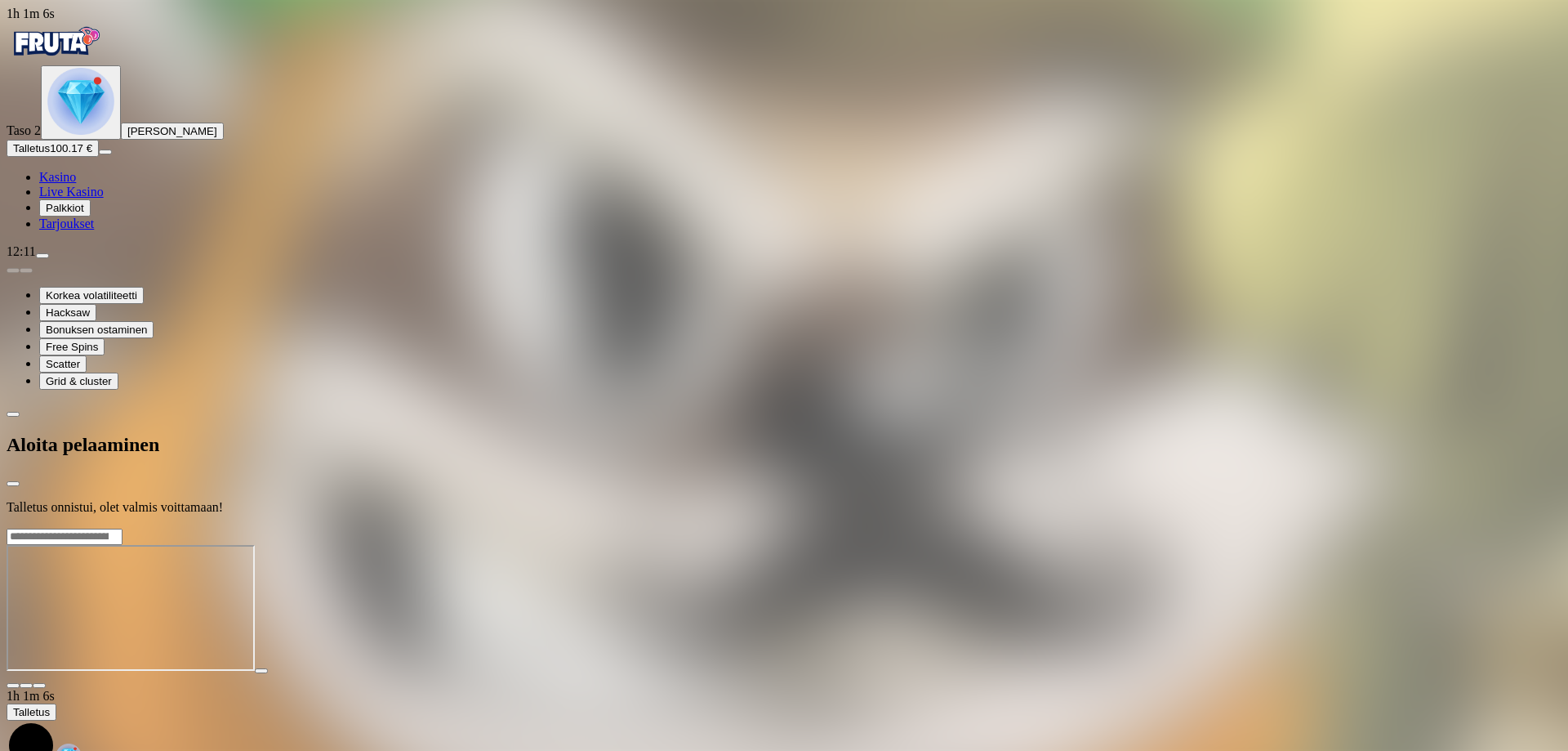
click at [76, 184] on span "Kasino" at bounding box center [57, 177] width 36 height 14
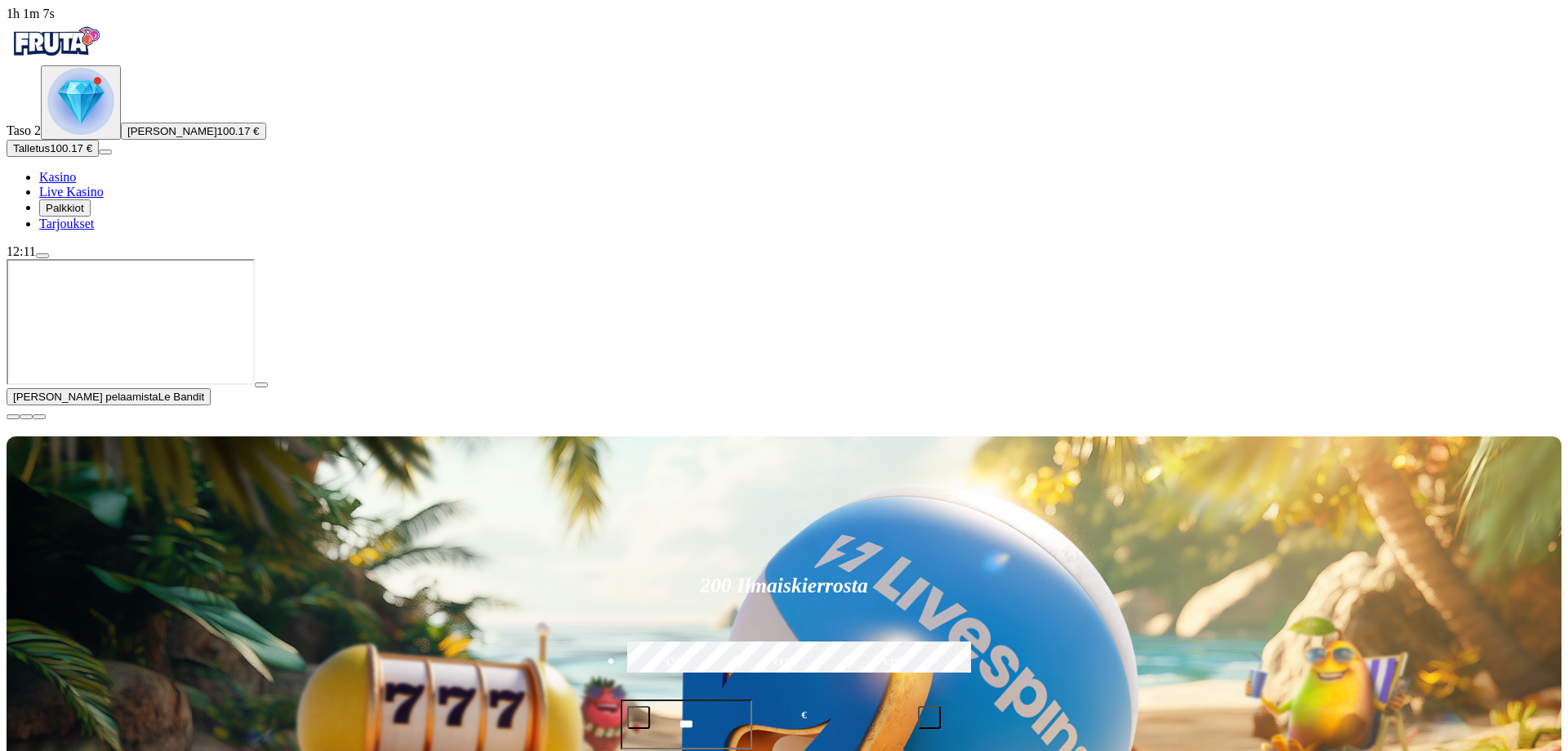
click at [76, 184] on span "Kasino" at bounding box center [57, 177] width 36 height 14
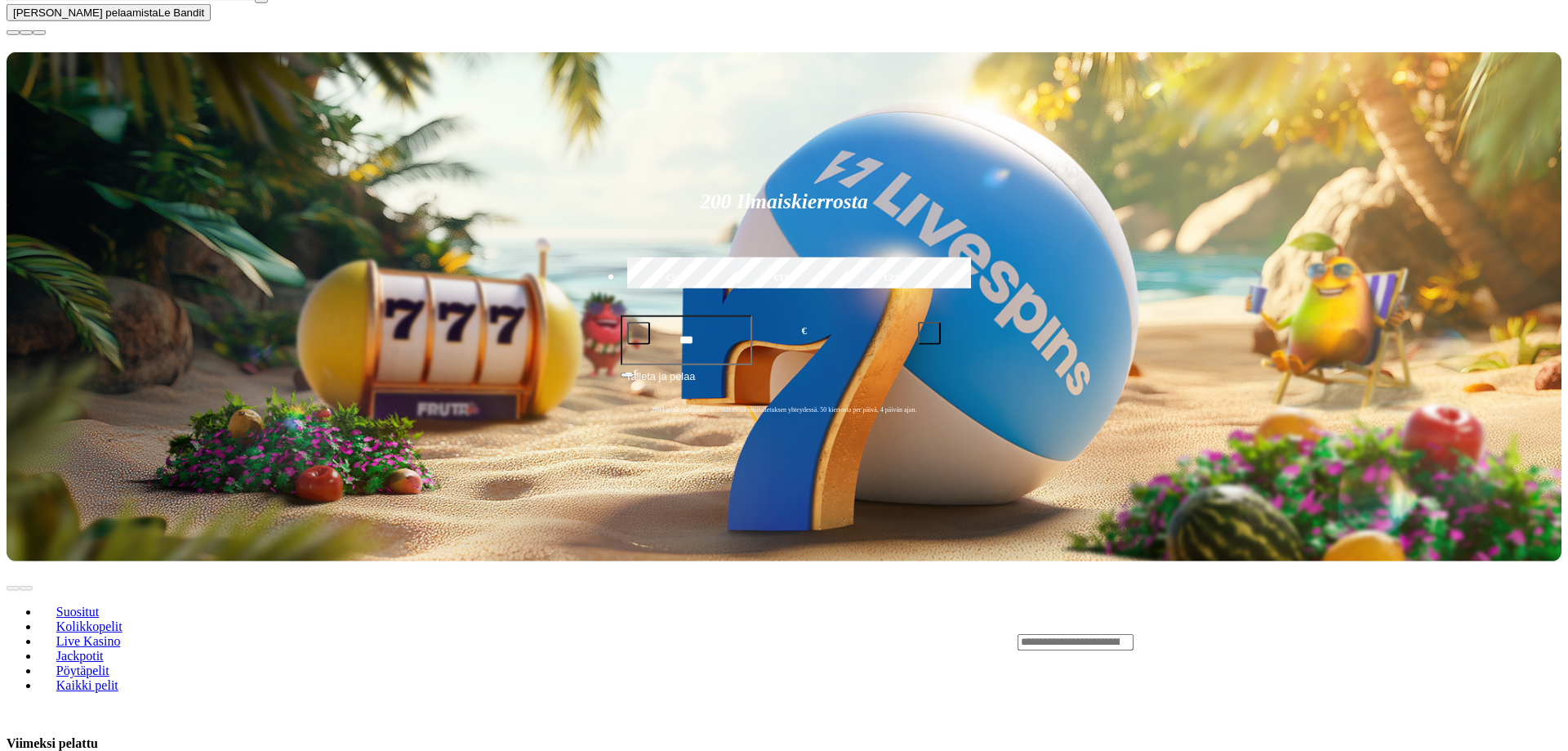
scroll to position [667, 0]
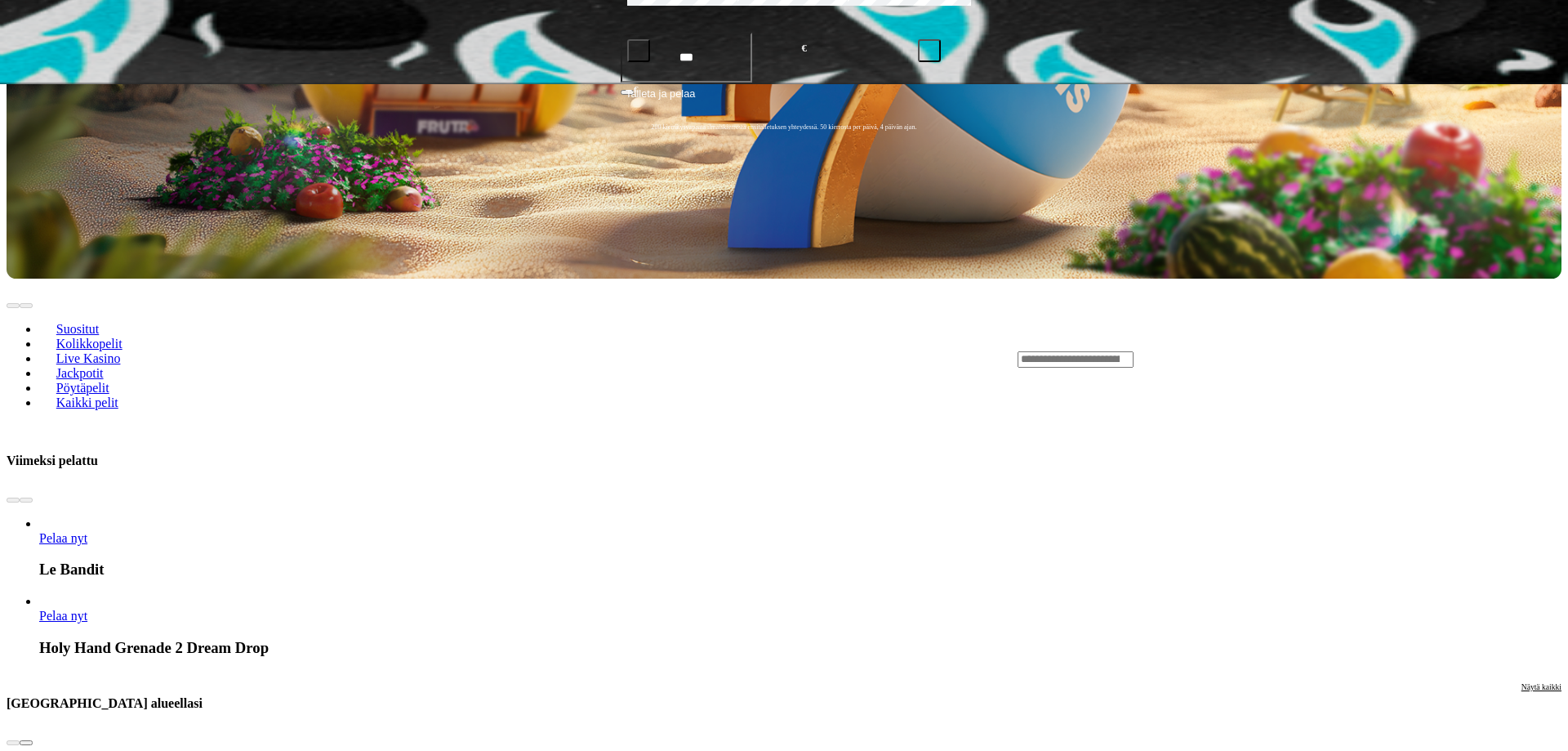
click at [26, 743] on span "chevron-right icon" at bounding box center [26, 743] width 0 height 0
click at [1482, 478] on div "Pelaa nyt Le Bandit Pelaa nyt Holy Hand Grenade 2 Dream Drop" at bounding box center [836, 580] width 1764 height 204
click at [1521, 682] on span "Näytä kaikki" at bounding box center [1541, 687] width 40 height 9
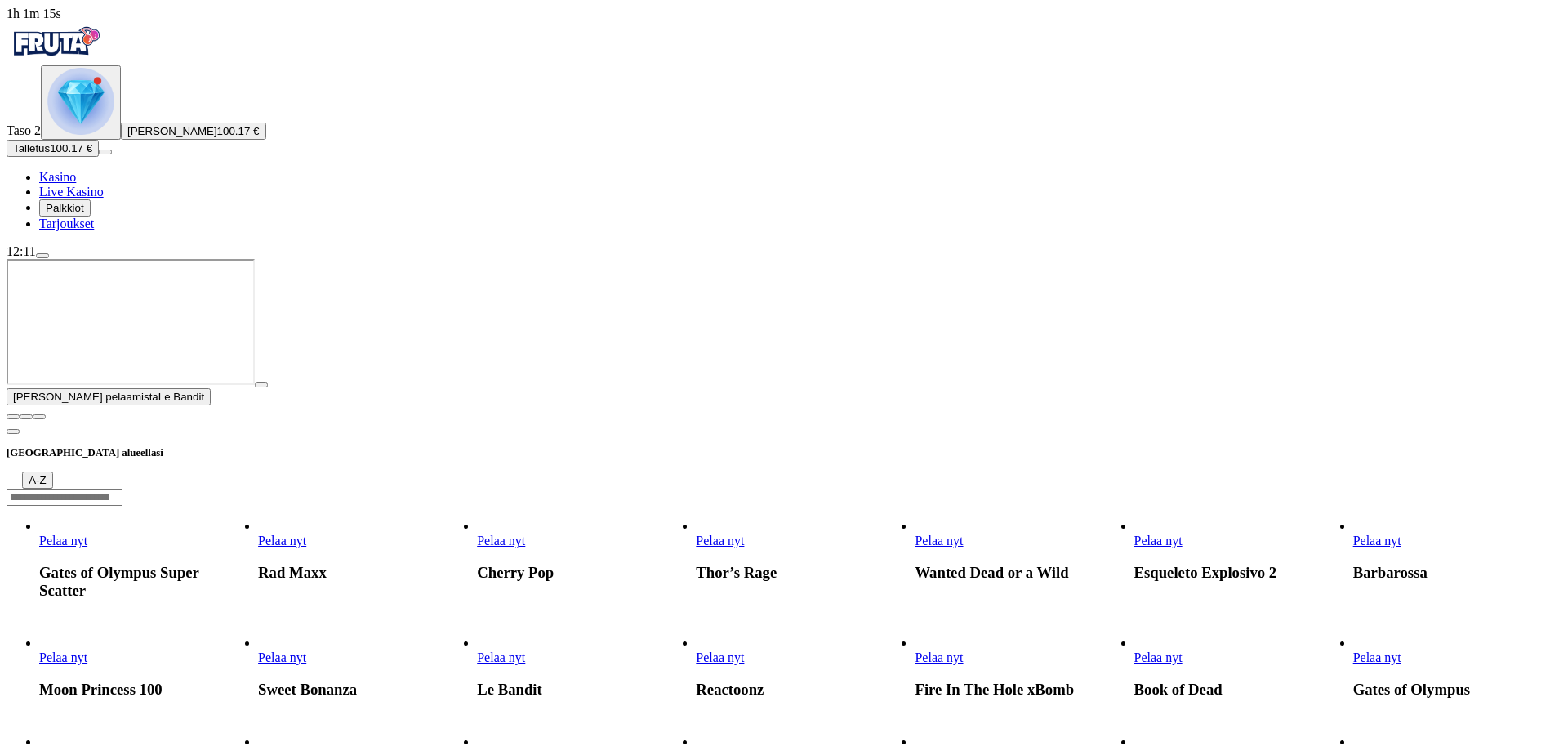
click at [13, 417] on span "close icon" at bounding box center [13, 417] width 0 height 0
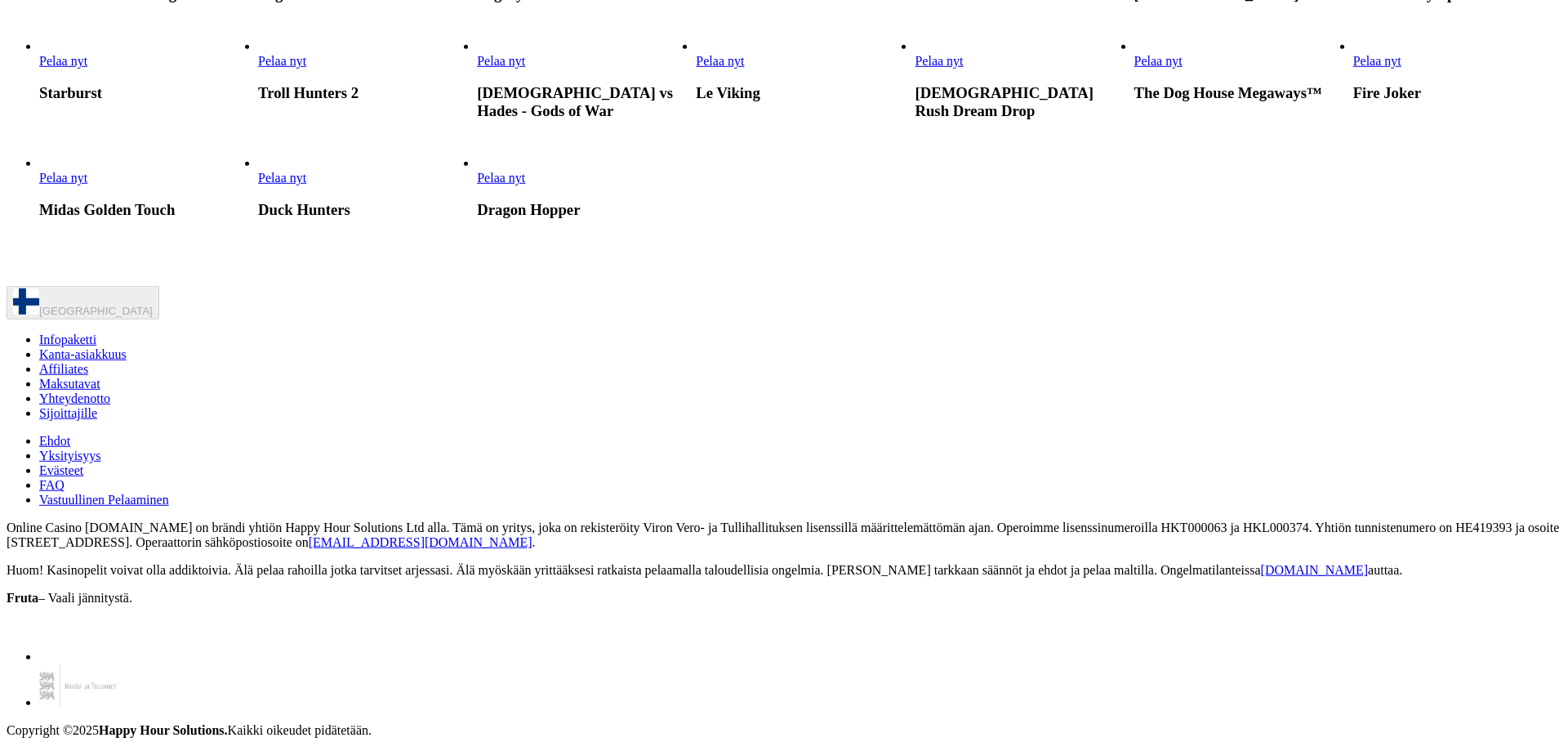
scroll to position [1833, 0]
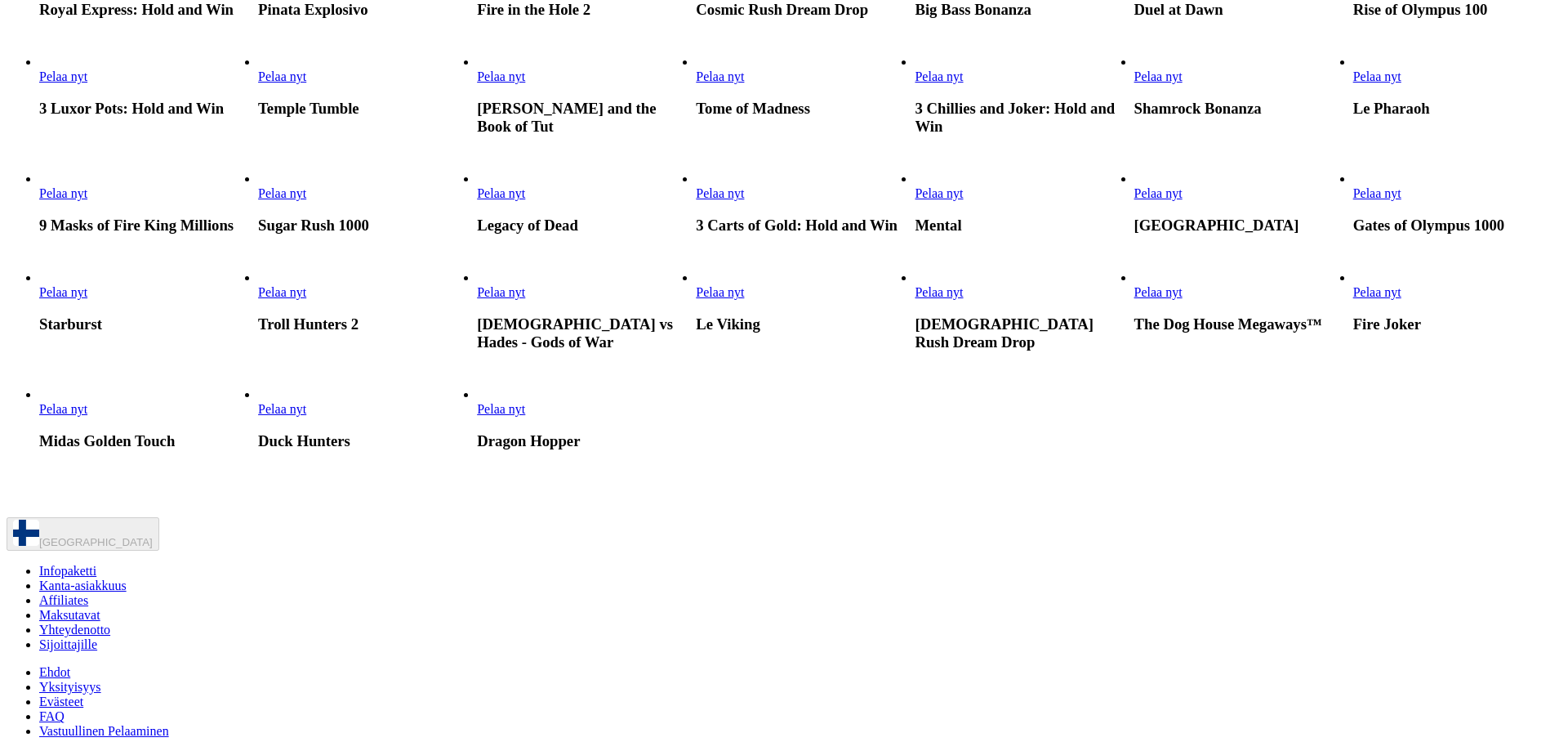
scroll to position [583, 0]
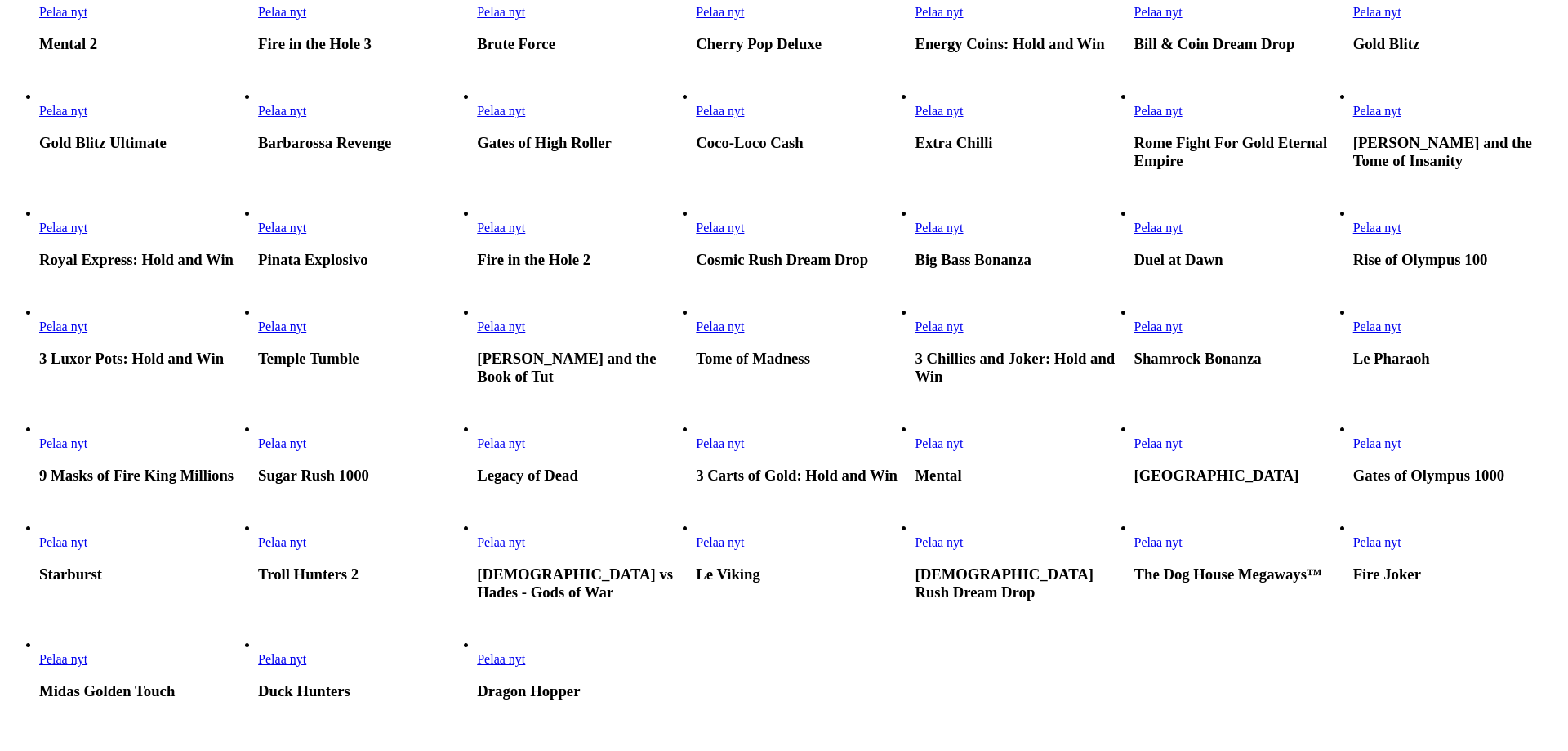
click at [1183, 235] on link "Pelaa nyt" at bounding box center [1158, 227] width 48 height 14
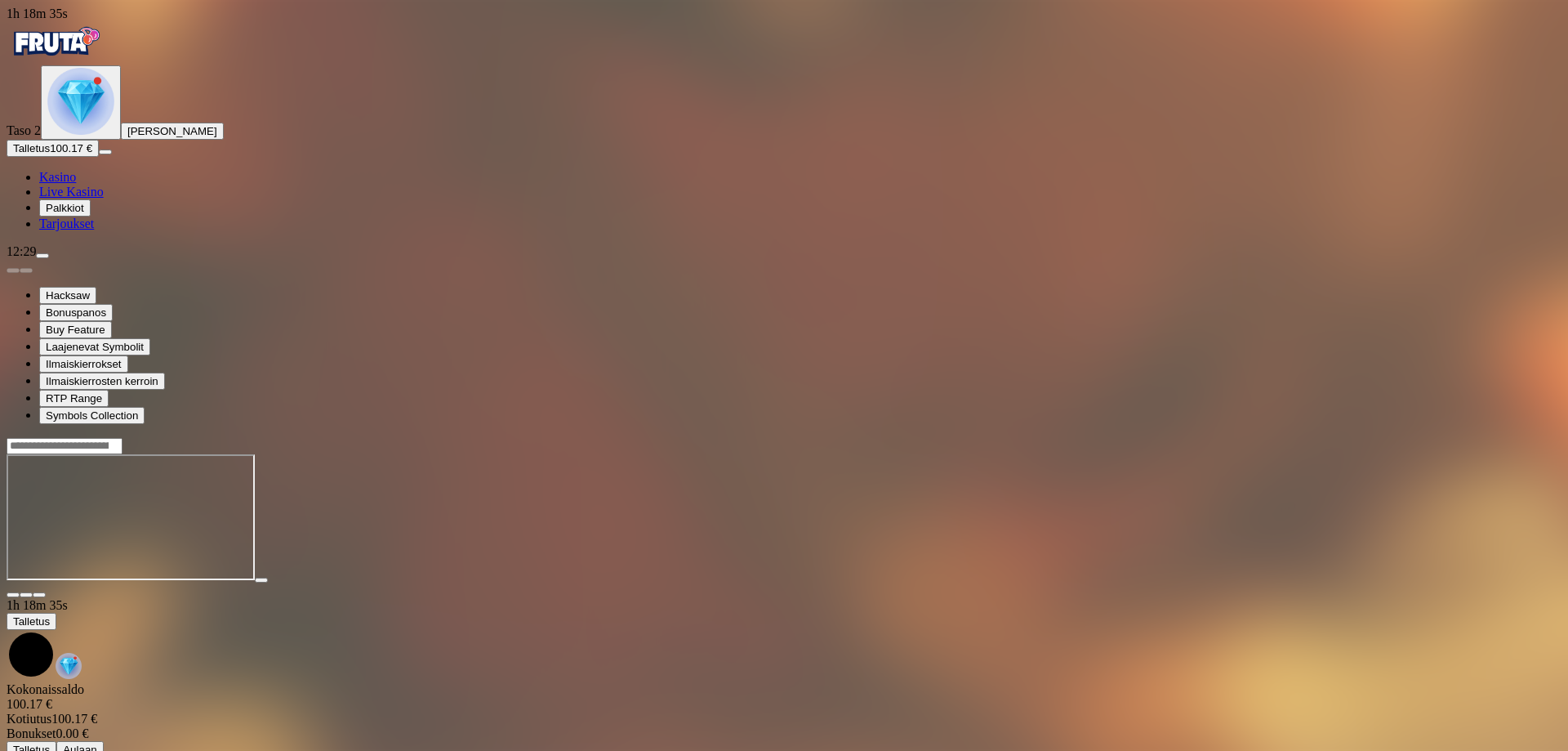
click at [127, 137] on span "[PERSON_NAME]" at bounding box center [172, 131] width 90 height 12
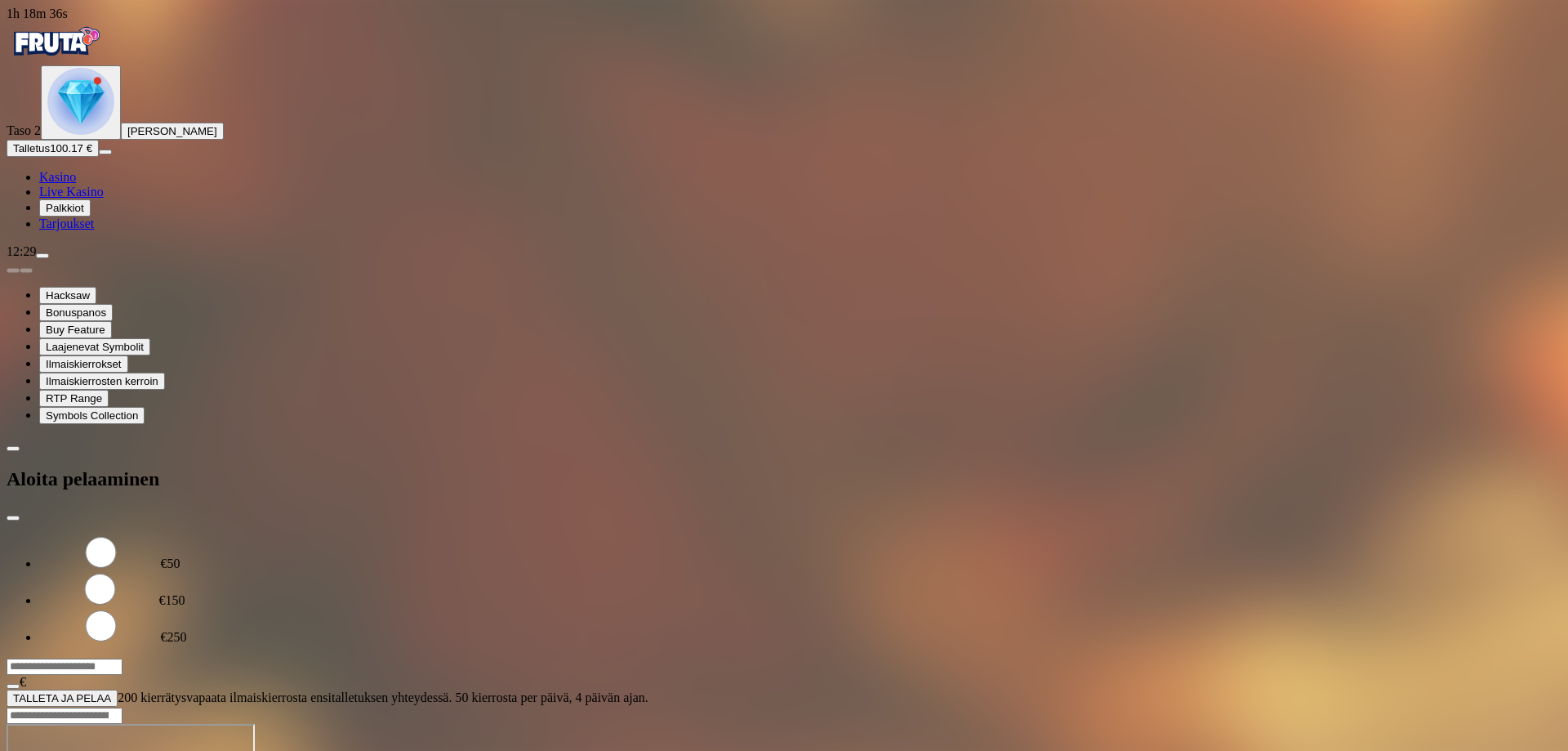
click at [41, 132] on span "Taso 2" at bounding box center [24, 131] width 34 height 14
click at [80, 135] on img "Primary" at bounding box center [80, 101] width 67 height 67
click at [91, 135] on img "Primary" at bounding box center [80, 101] width 67 height 67
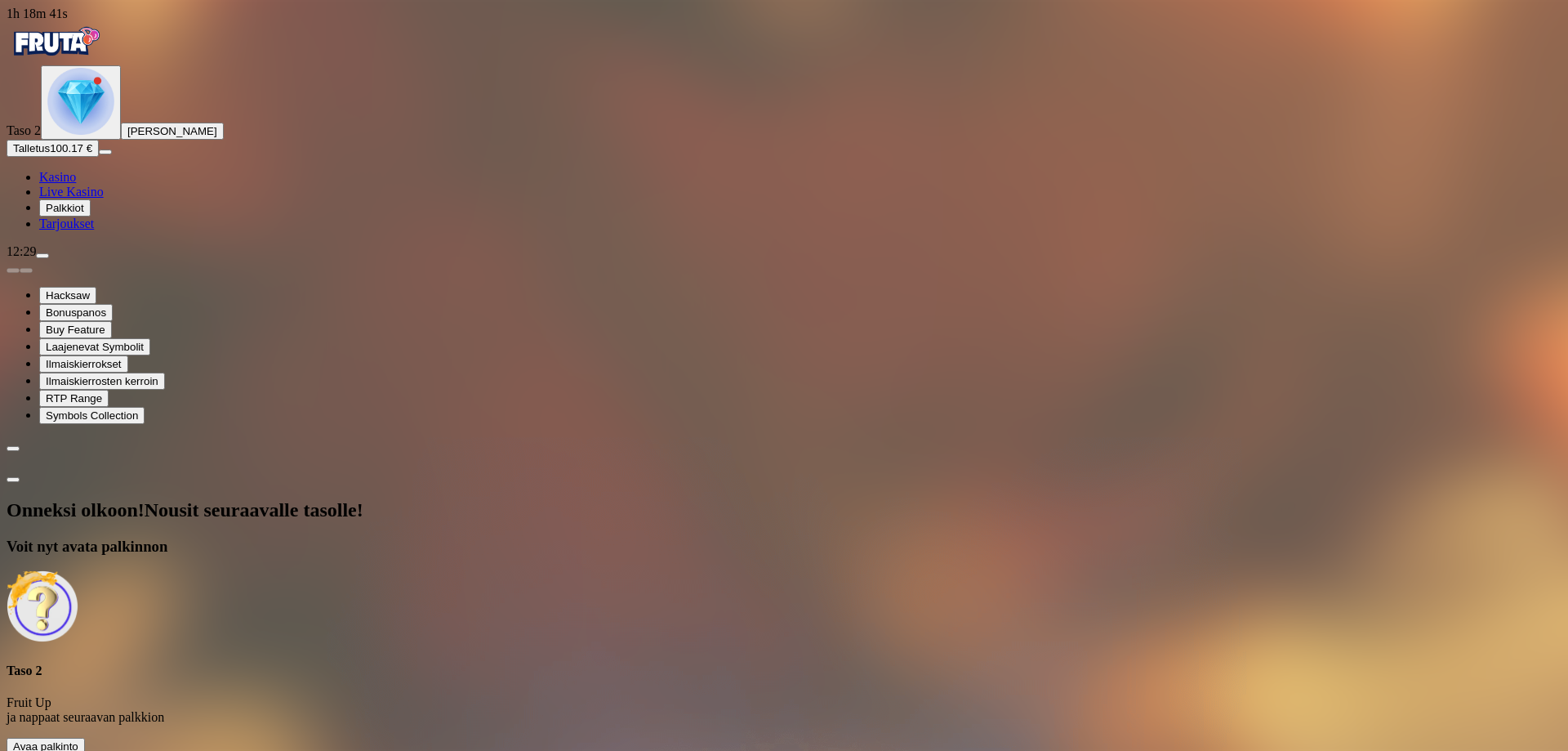
click at [79, 740] on span "Avaa palkinto" at bounding box center [45, 746] width 65 height 12
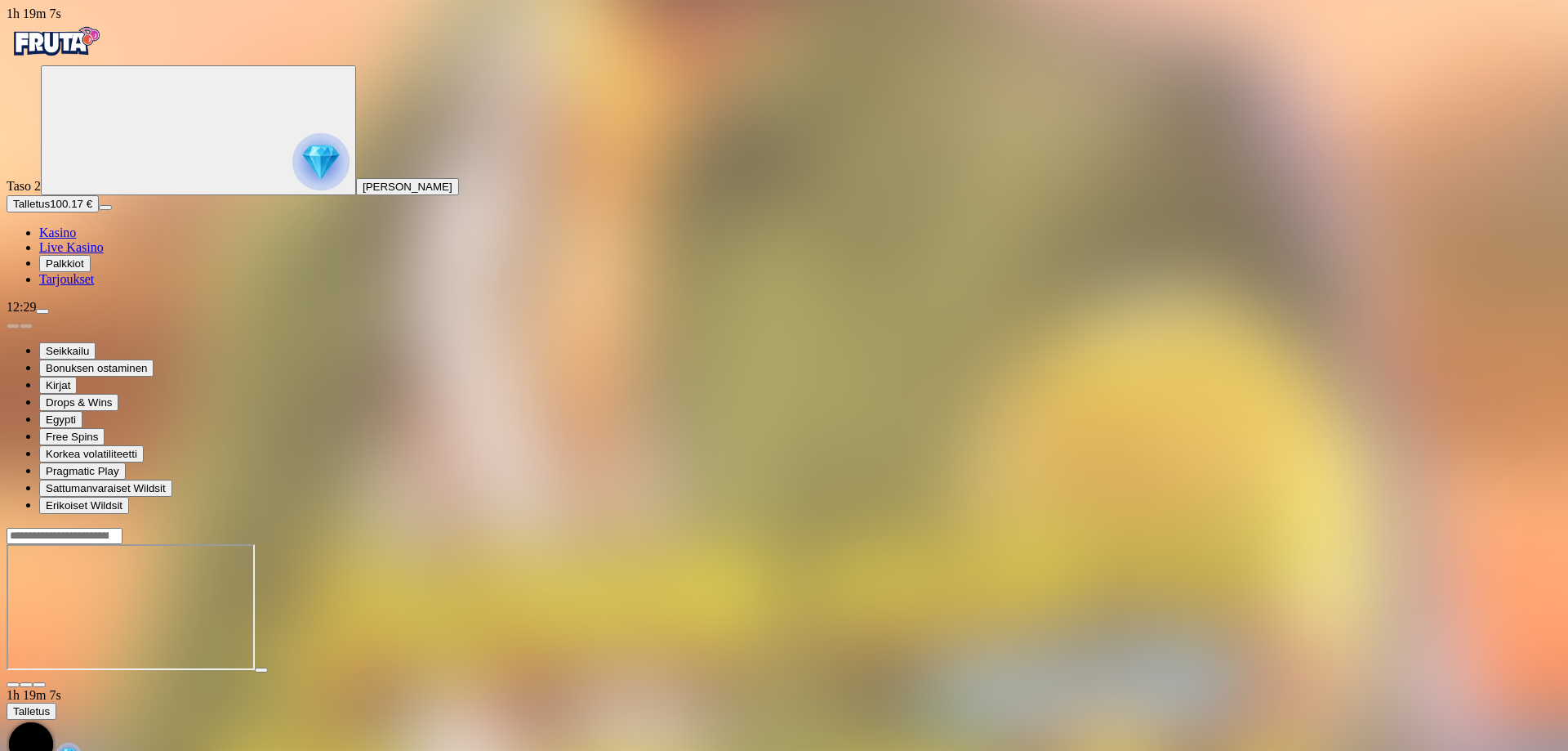
click at [356, 195] on button "[PERSON_NAME]" at bounding box center [407, 186] width 103 height 17
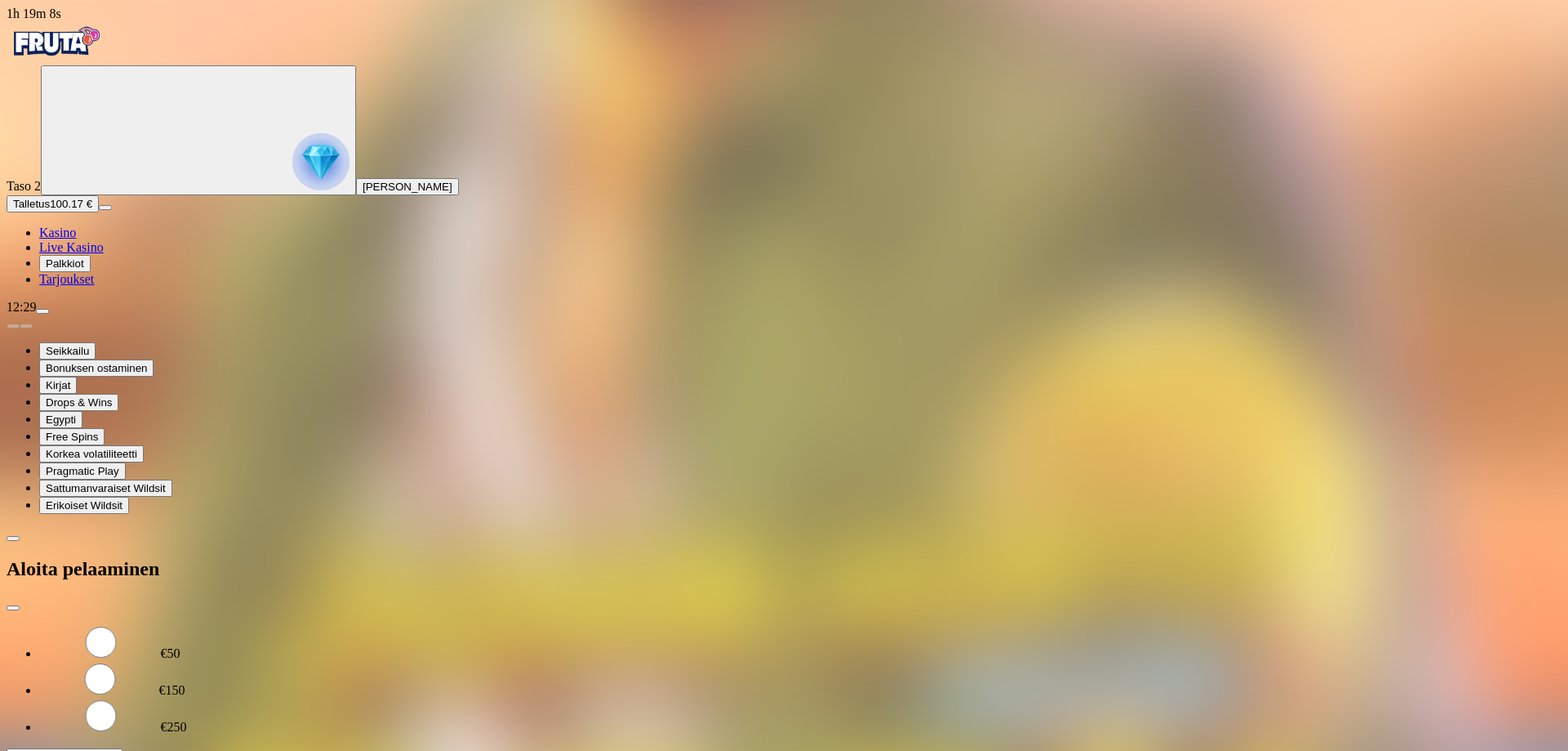
click at [95, 195] on div "Taso 2 Juha Tuomas Nieminen" at bounding box center [784, 130] width 1555 height 130
click at [292, 168] on img "Primary" at bounding box center [320, 161] width 57 height 57
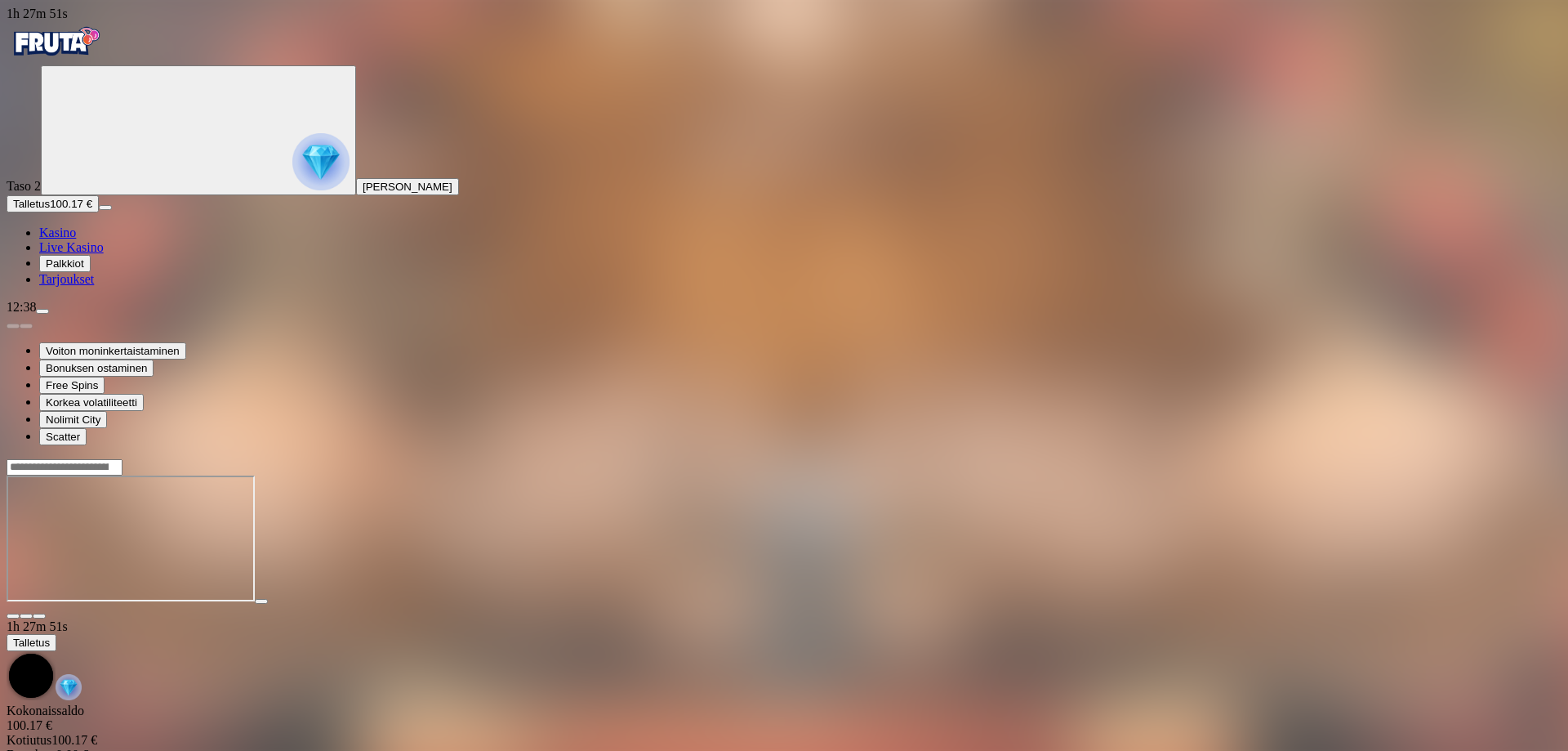
click at [292, 191] on img "Primary" at bounding box center [320, 161] width 57 height 57
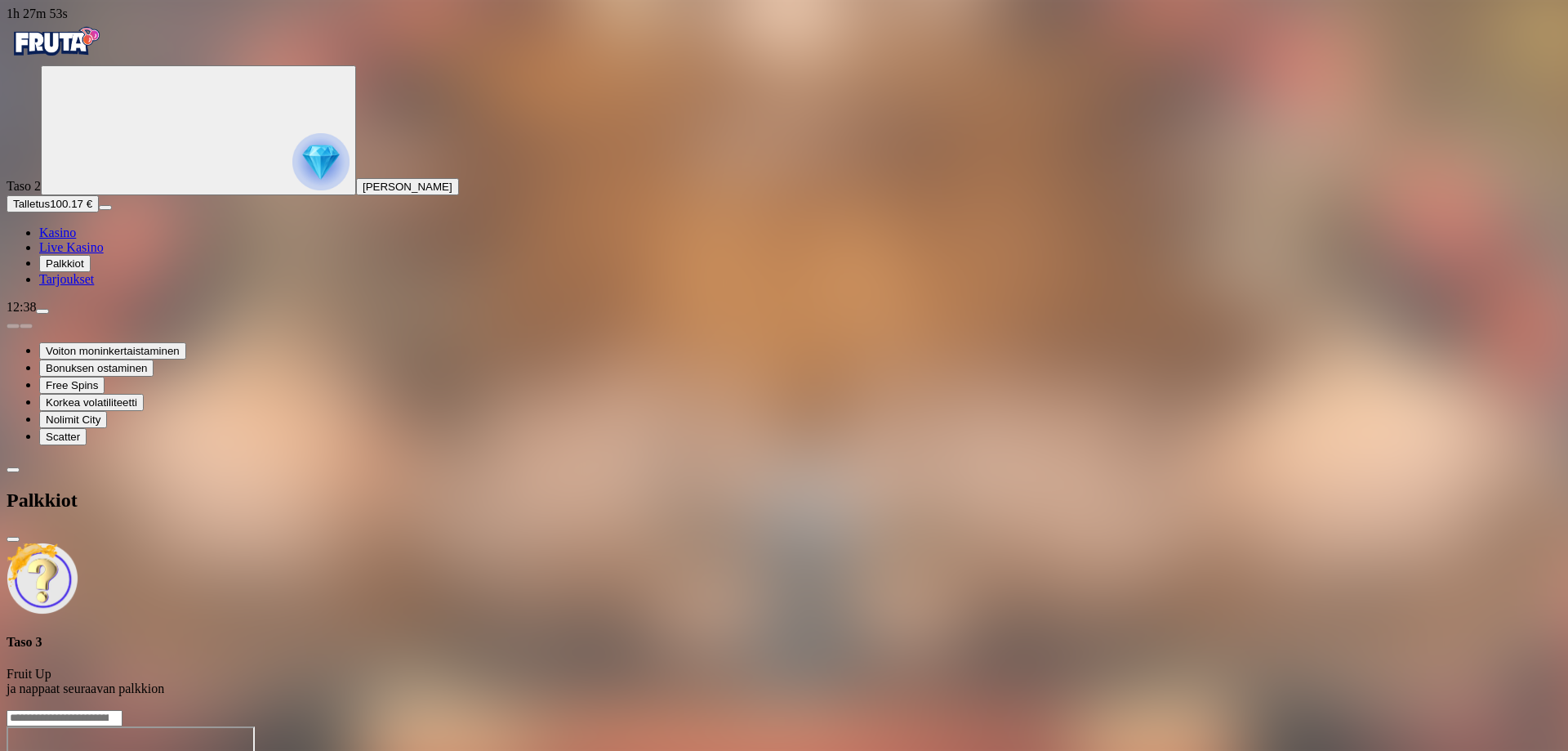
click at [286, 542] on div "Taso 3 Fruit Up ja nappaat seuraavan palkkion" at bounding box center [784, 620] width 1555 height 154
click at [79, 542] on img at bounding box center [42, 578] width 72 height 72
click at [208, 542] on div "Taso 3 Fruit Up ja nappaat seuraavan palkkion" at bounding box center [784, 620] width 1555 height 154
click at [76, 239] on span "Kasino" at bounding box center [57, 232] width 36 height 14
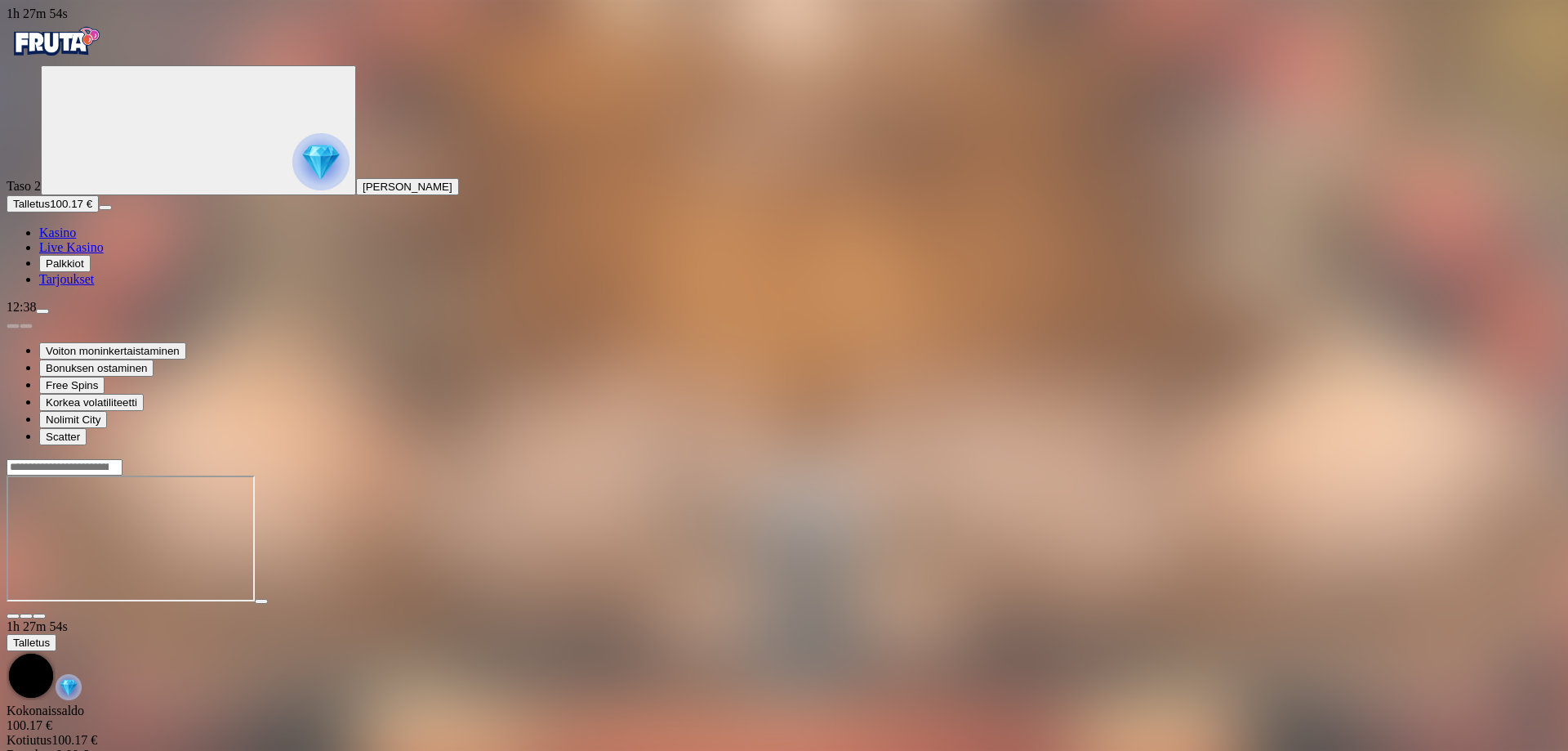
click at [84, 254] on span "Live Kasino" at bounding box center [71, 247] width 64 height 14
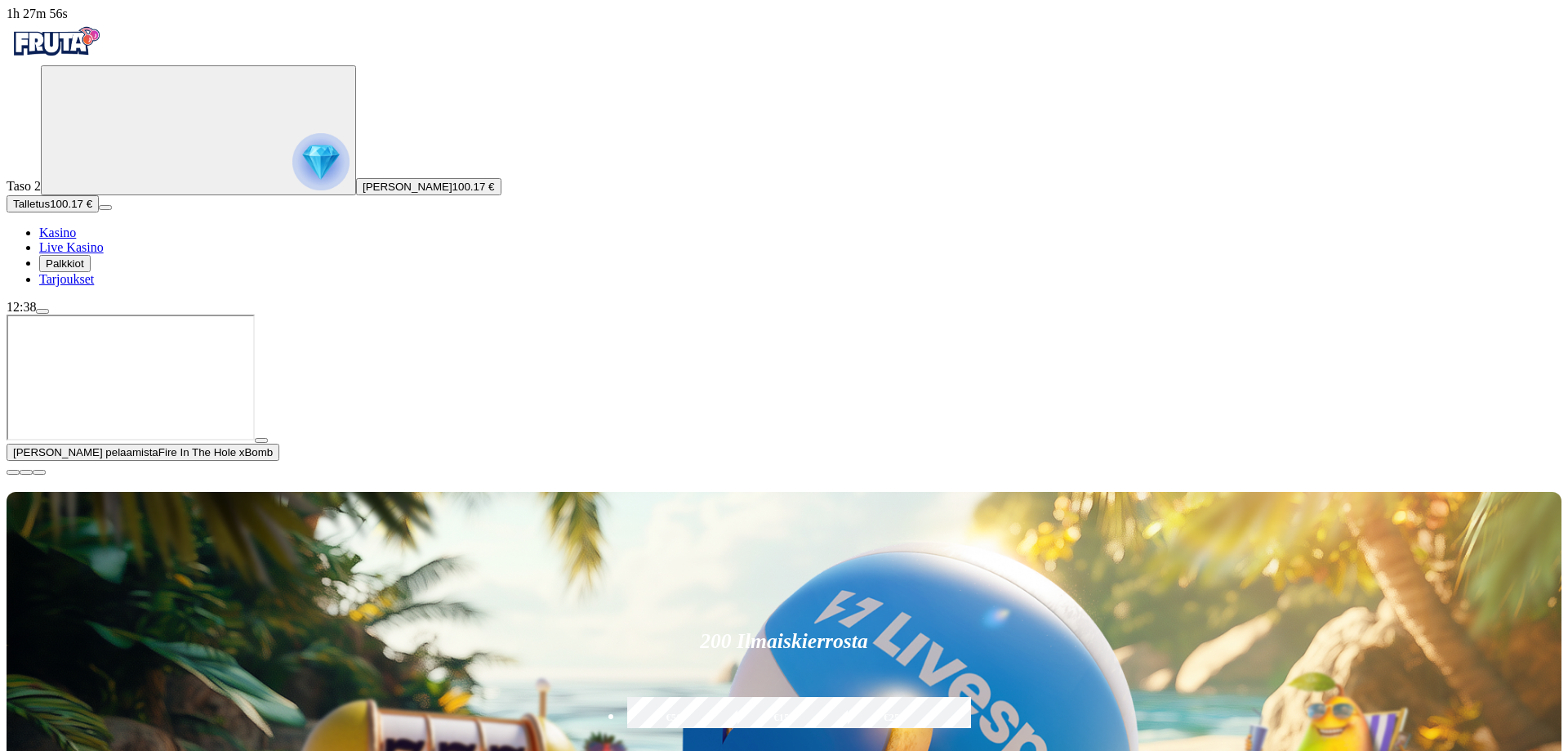
click at [76, 239] on span "Kasino" at bounding box center [57, 232] width 36 height 14
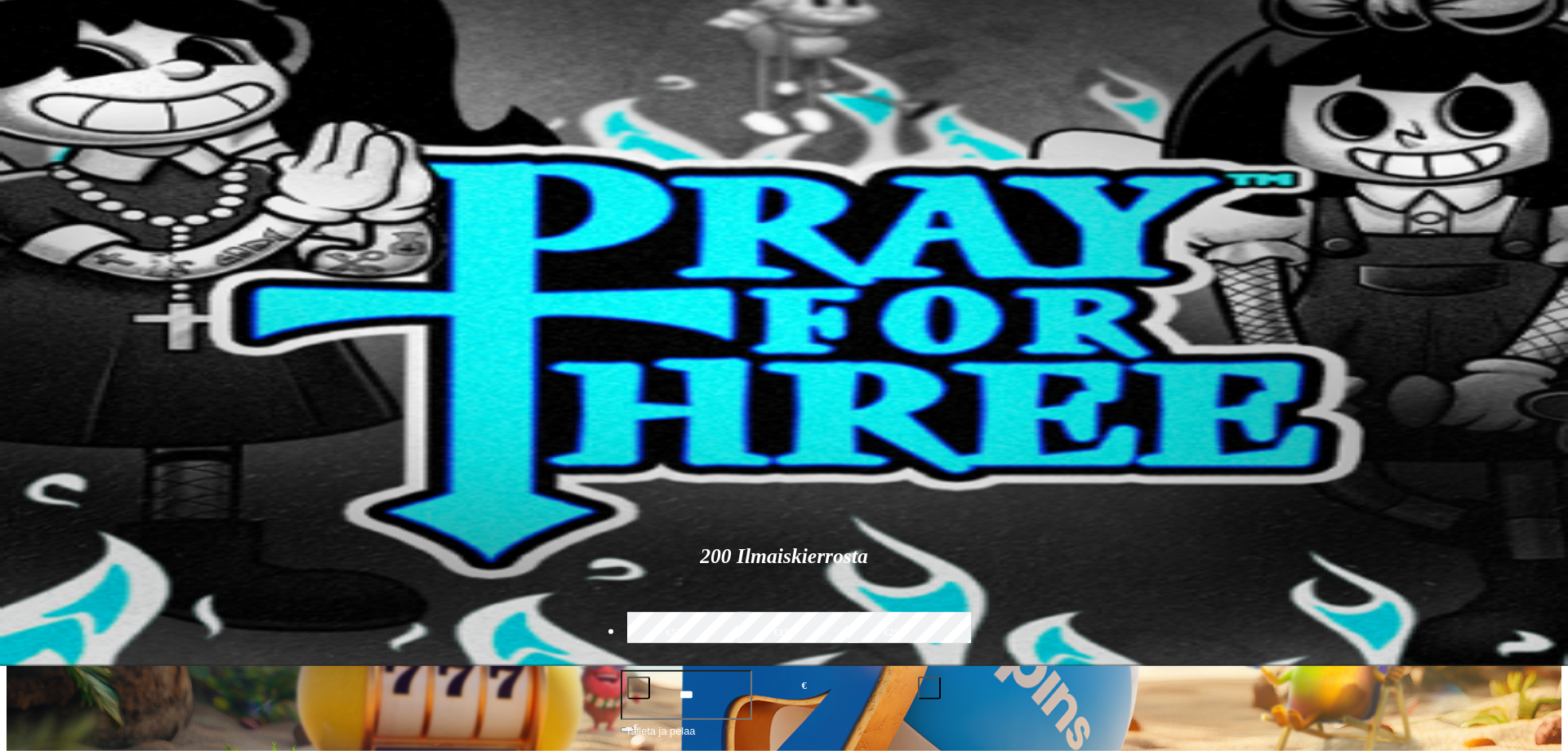
scroll to position [667, 0]
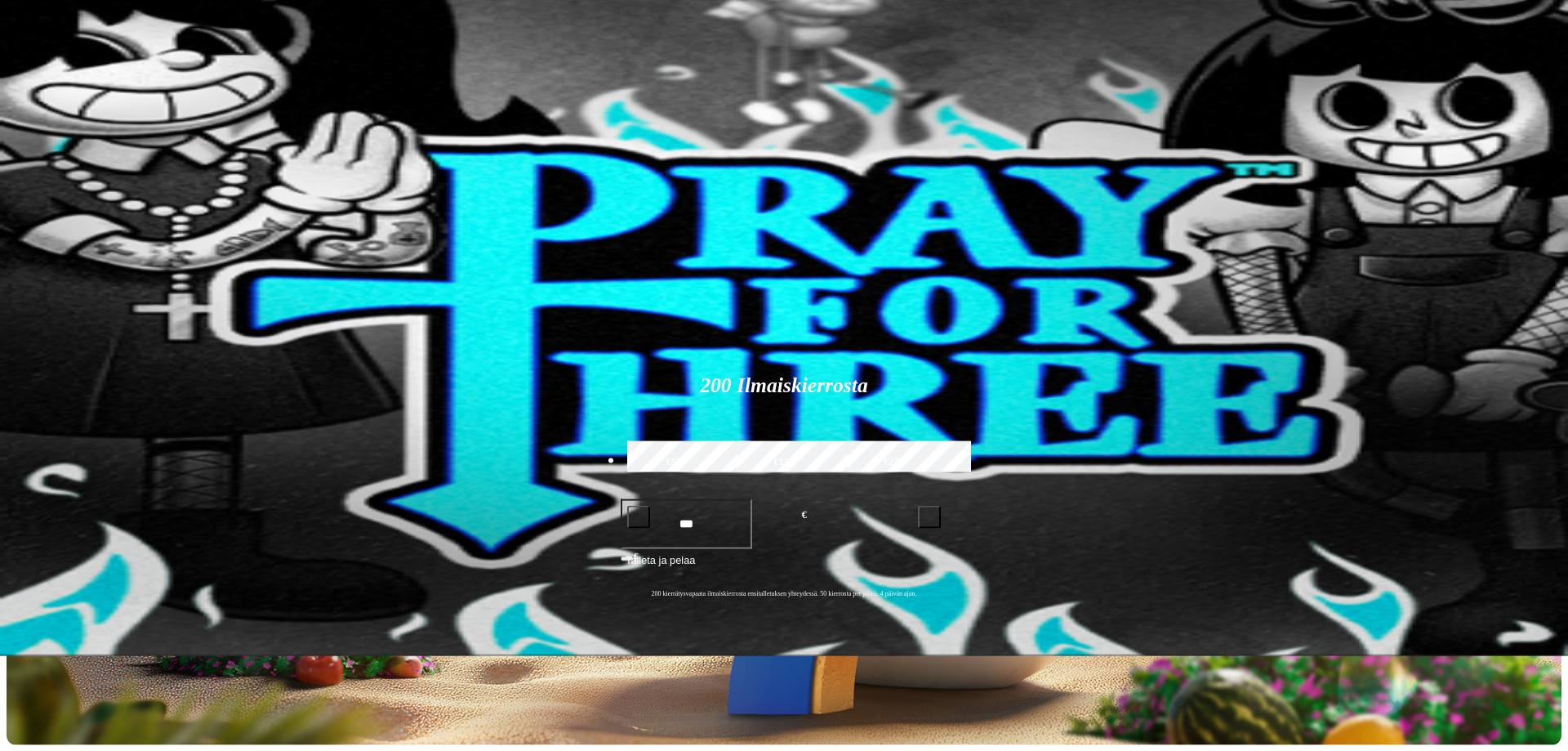
scroll to position [0, 0]
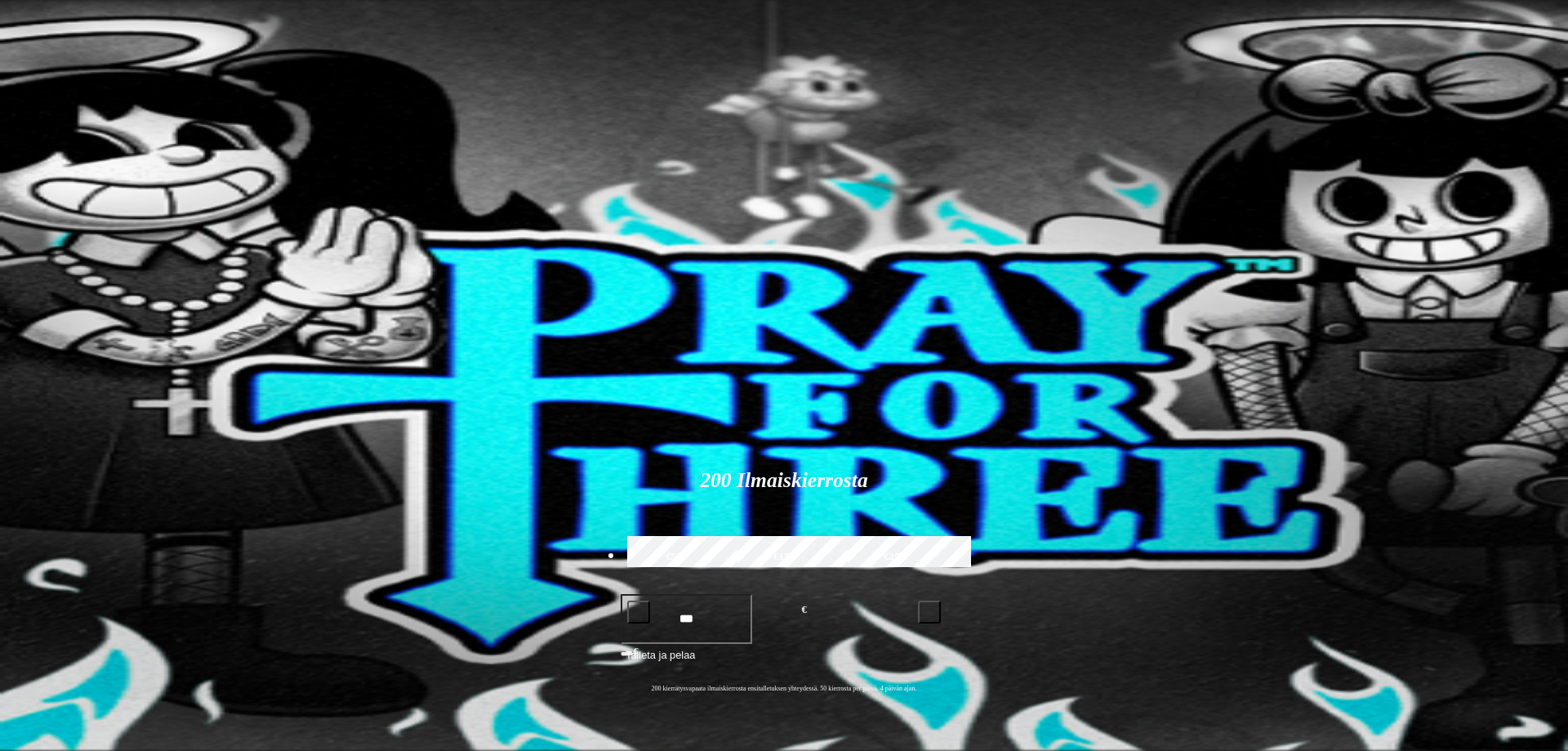
click at [120, 205] on circle "Primary" at bounding box center [169, 129] width 167 height 167
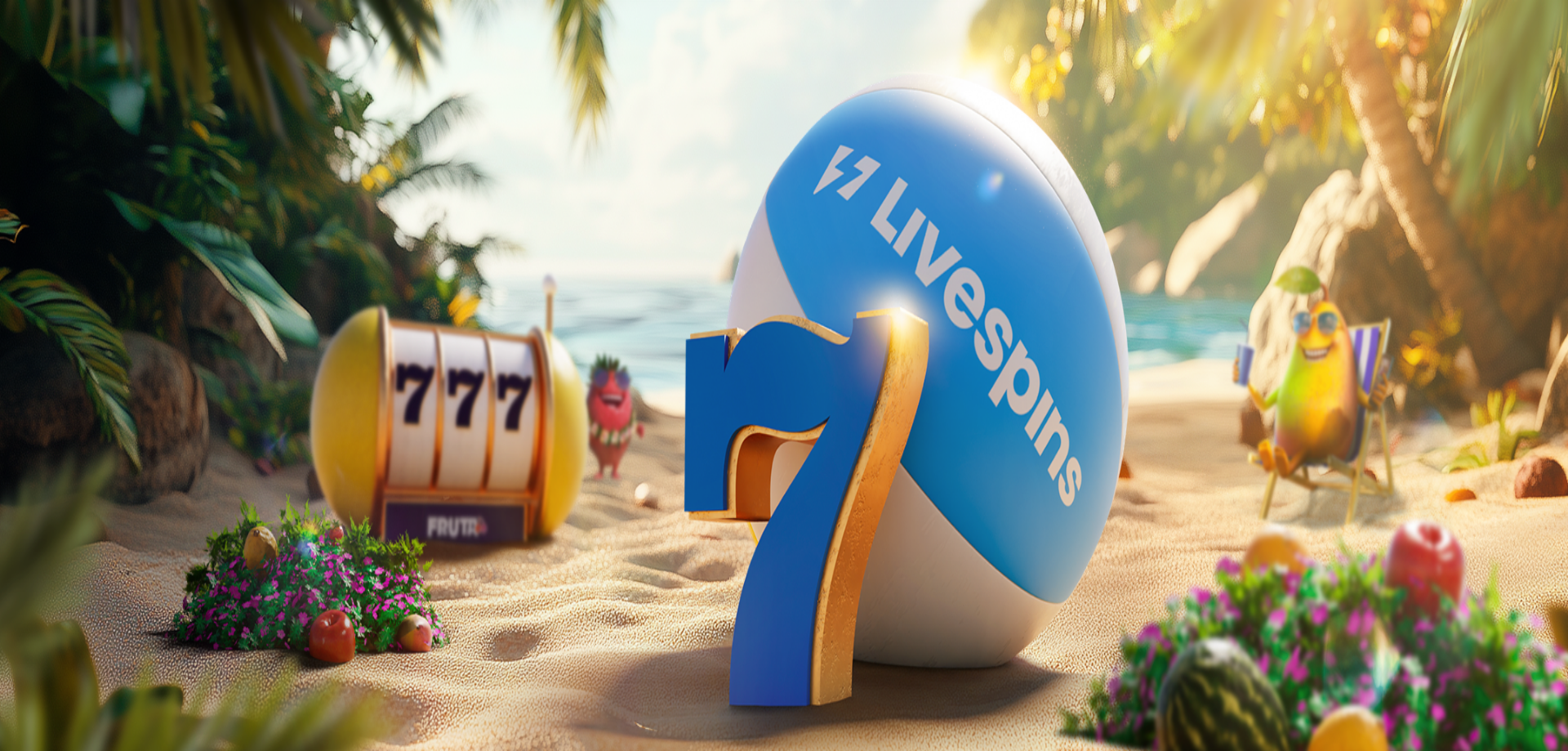
click at [50, 210] on span "Talletus" at bounding box center [30, 203] width 36 height 12
drag, startPoint x: 261, startPoint y: 145, endPoint x: 130, endPoint y: 158, distance: 131.6
click at [123, 536] on input "***" at bounding box center [64, 543] width 116 height 16
type input "***"
click at [111, 570] on span "TALLETA JA PELAA" at bounding box center [62, 576] width 98 height 12
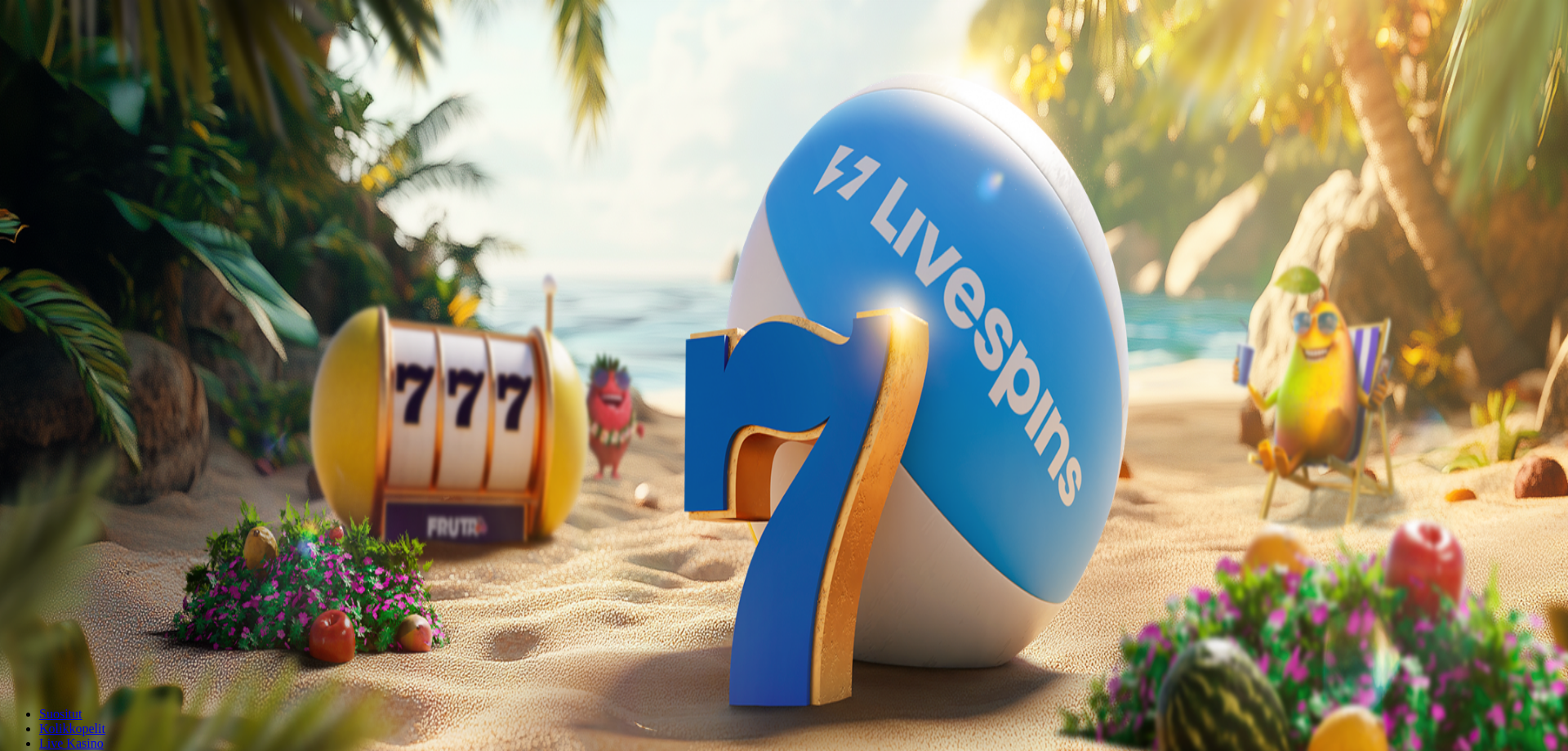
click at [896, 440] on div at bounding box center [784, 440] width 1555 height 0
click at [953, 440] on div at bounding box center [784, 440] width 1555 height 0
click at [445, 331] on div "200 Ilmaiskierrosta €50 €150 €250 *** € € Talleta ja pelaa 200 kierrätysvapaata…" at bounding box center [784, 448] width 1555 height 235
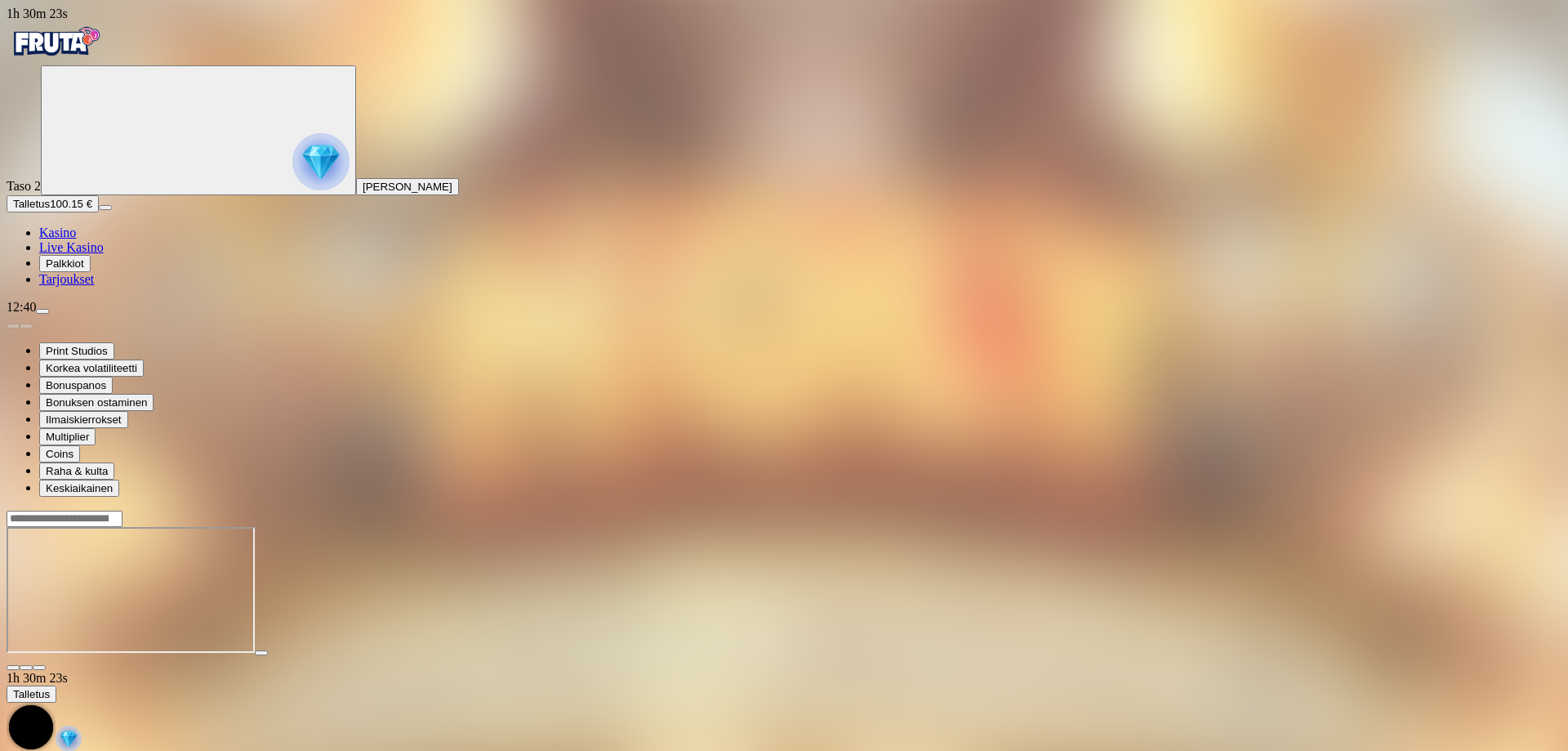
click at [76, 239] on span "Kasino" at bounding box center [57, 232] width 36 height 14
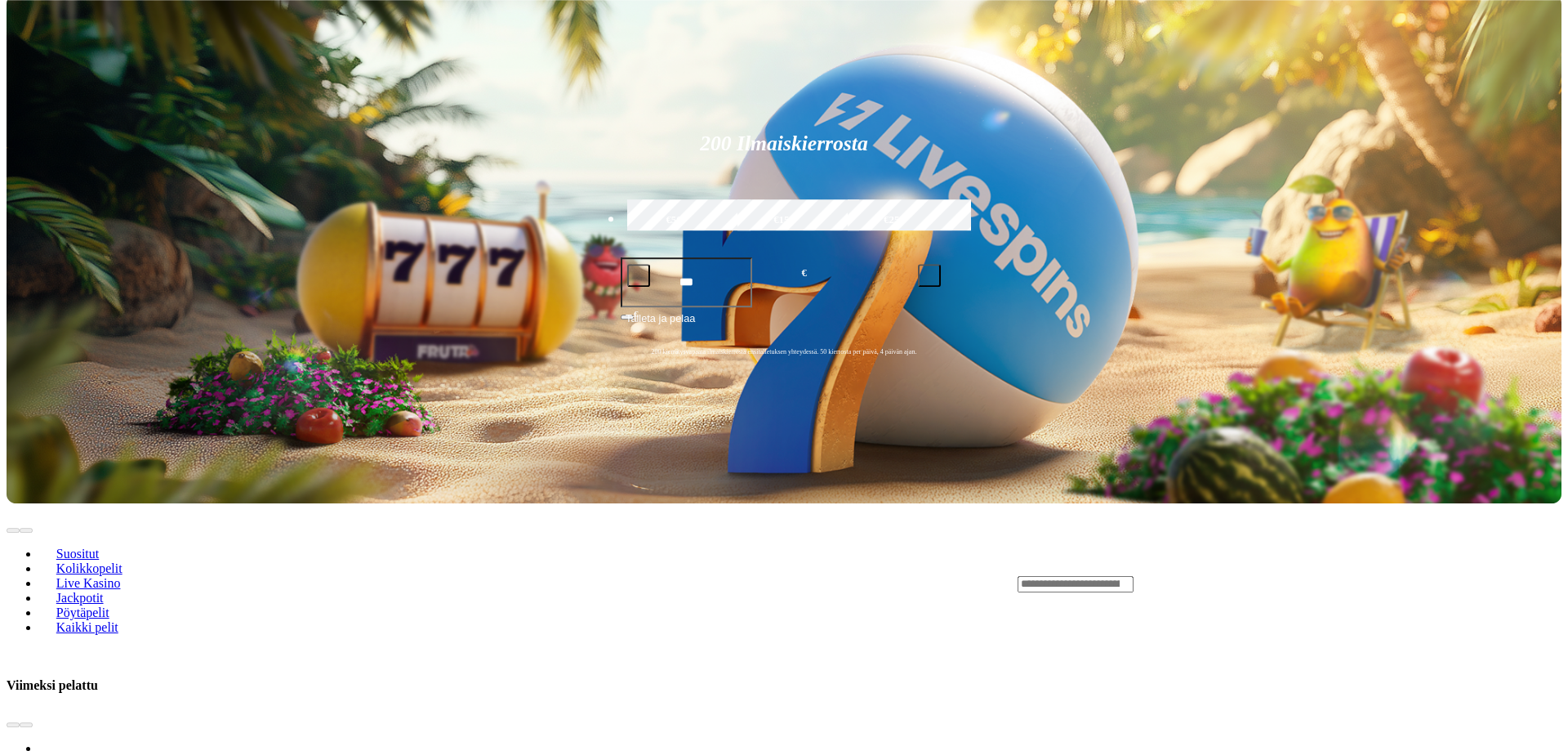
scroll to position [500, 0]
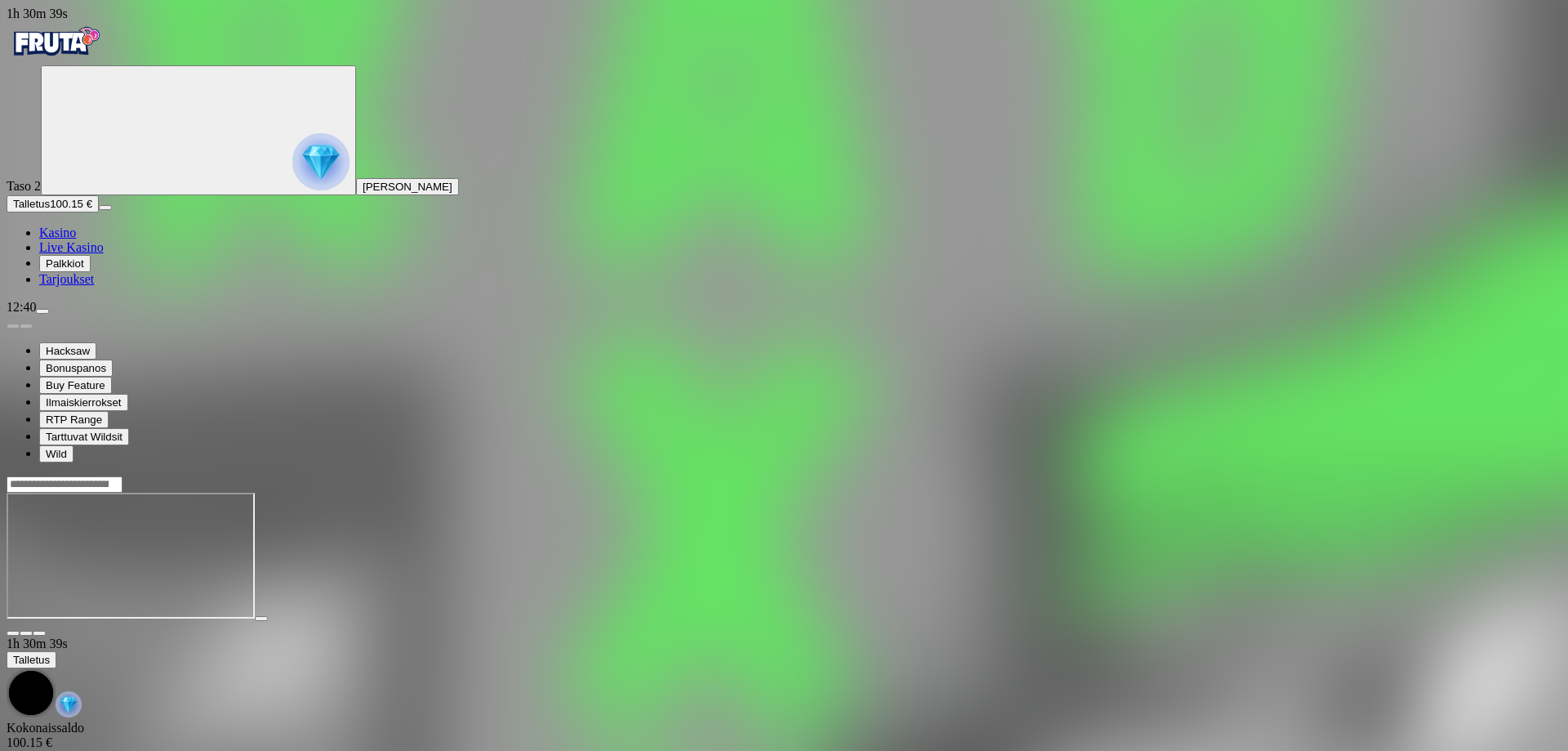
click at [76, 239] on span "Kasino" at bounding box center [57, 232] width 36 height 14
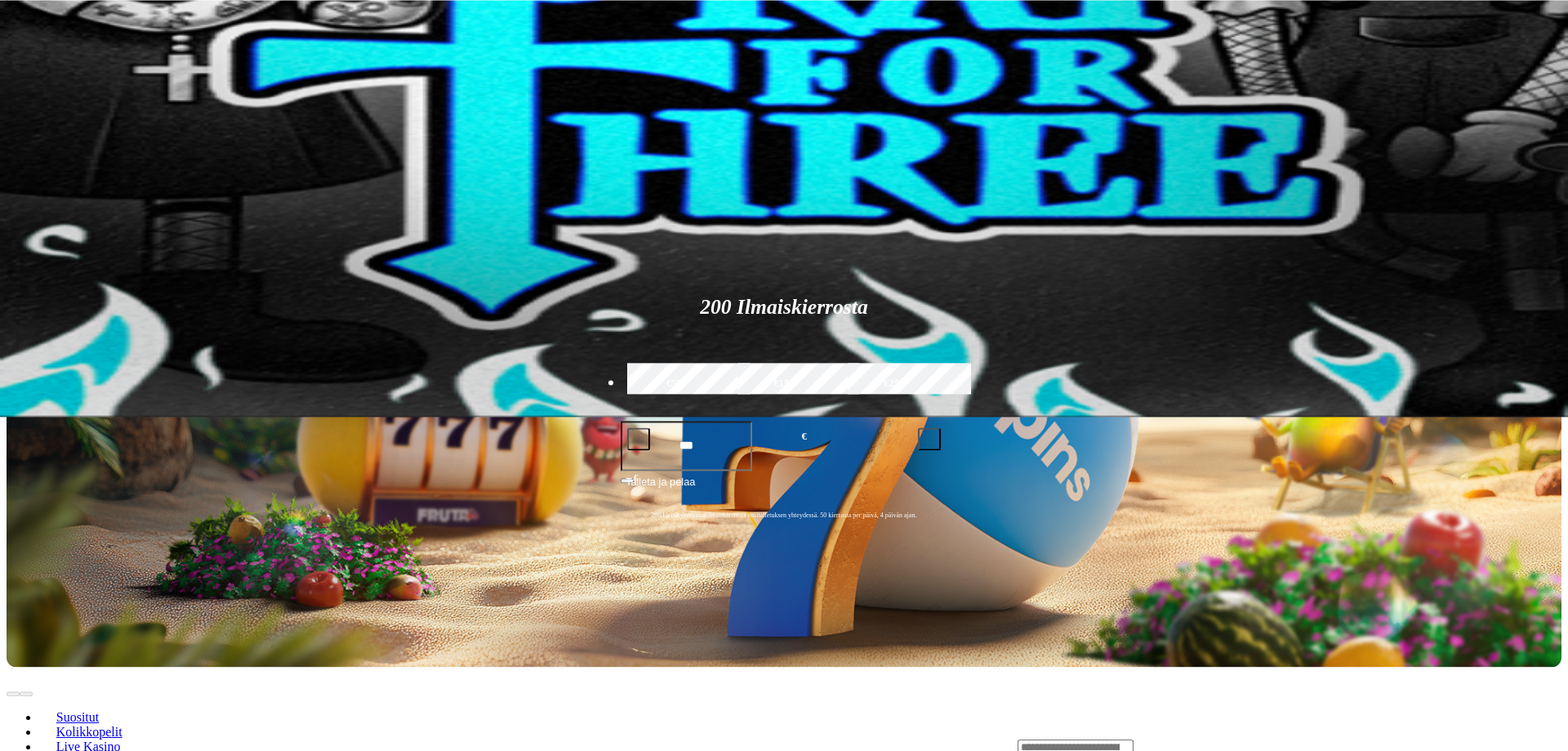
scroll to position [333, 0]
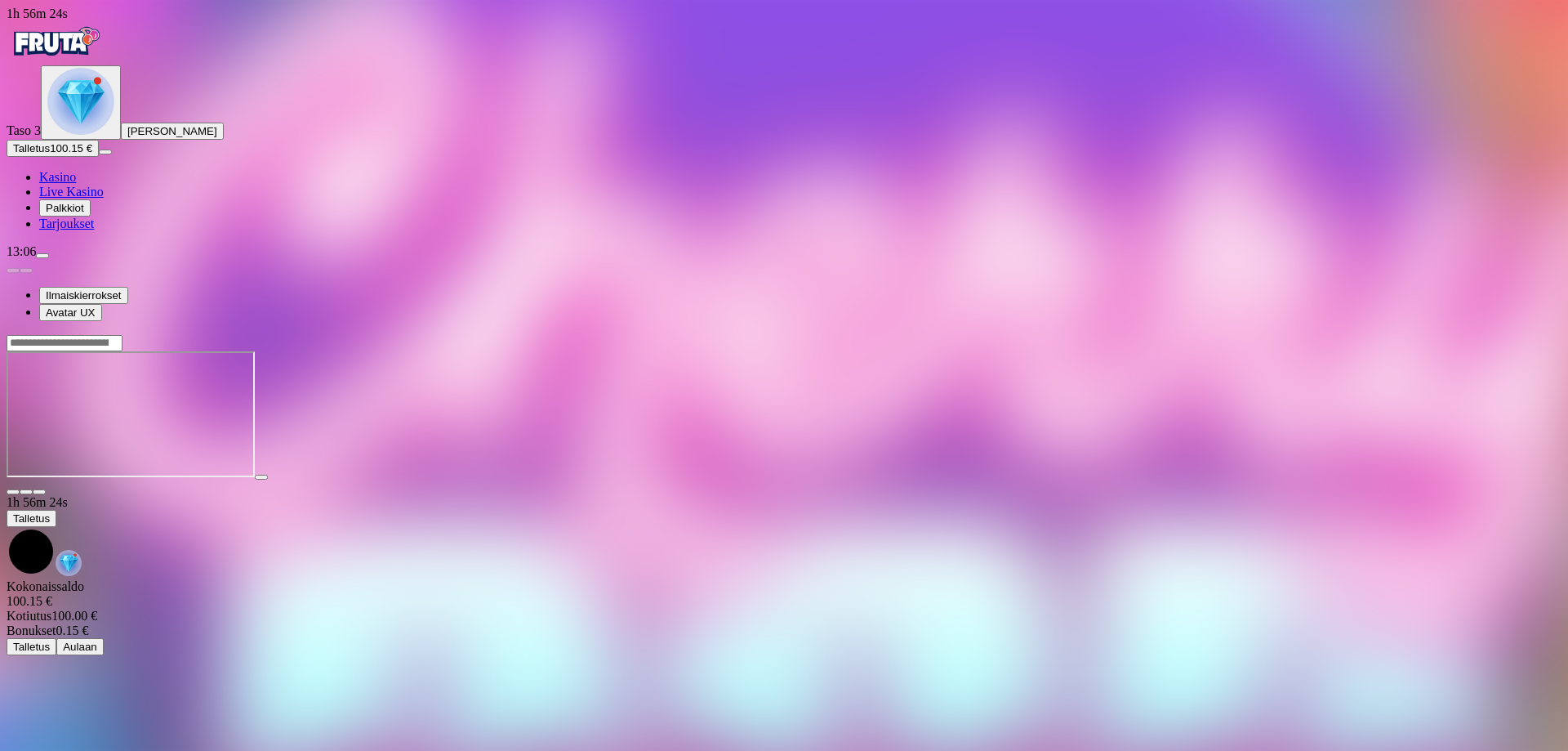
click at [80, 135] on img "Primary" at bounding box center [80, 101] width 67 height 67
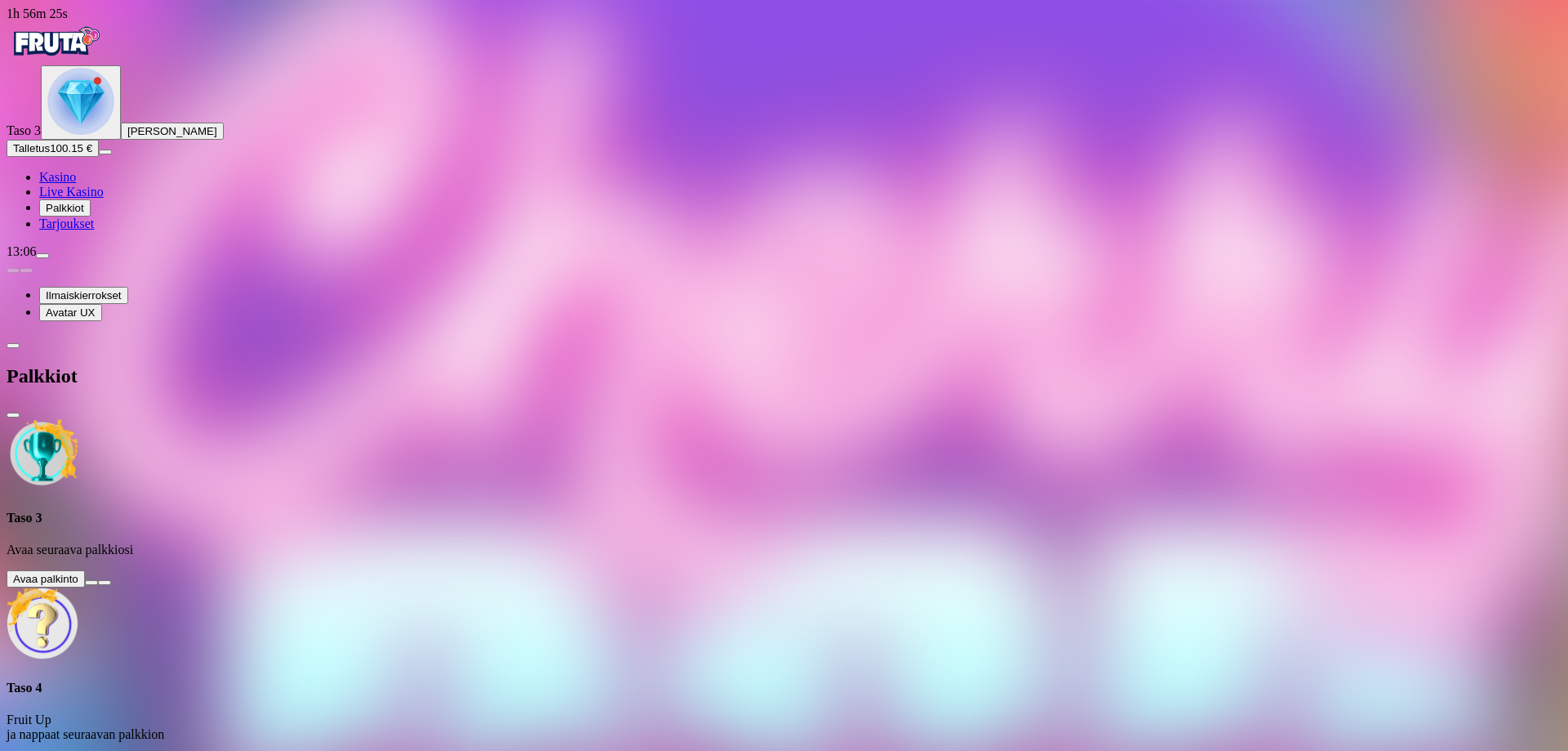
click at [98, 580] on button at bounding box center [91, 582] width 13 height 5
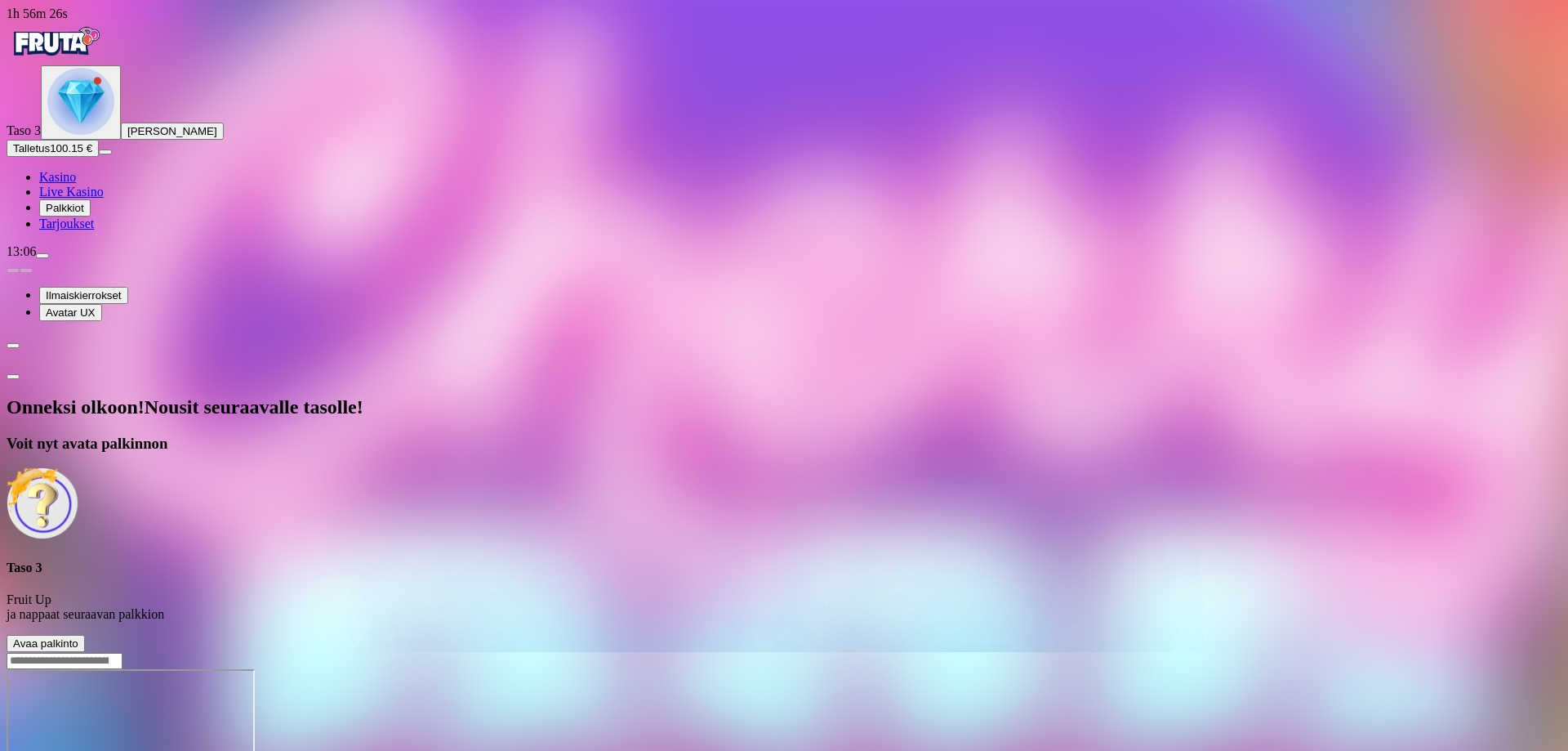
click at [79, 637] on span "Avaa palkinto" at bounding box center [45, 643] width 65 height 12
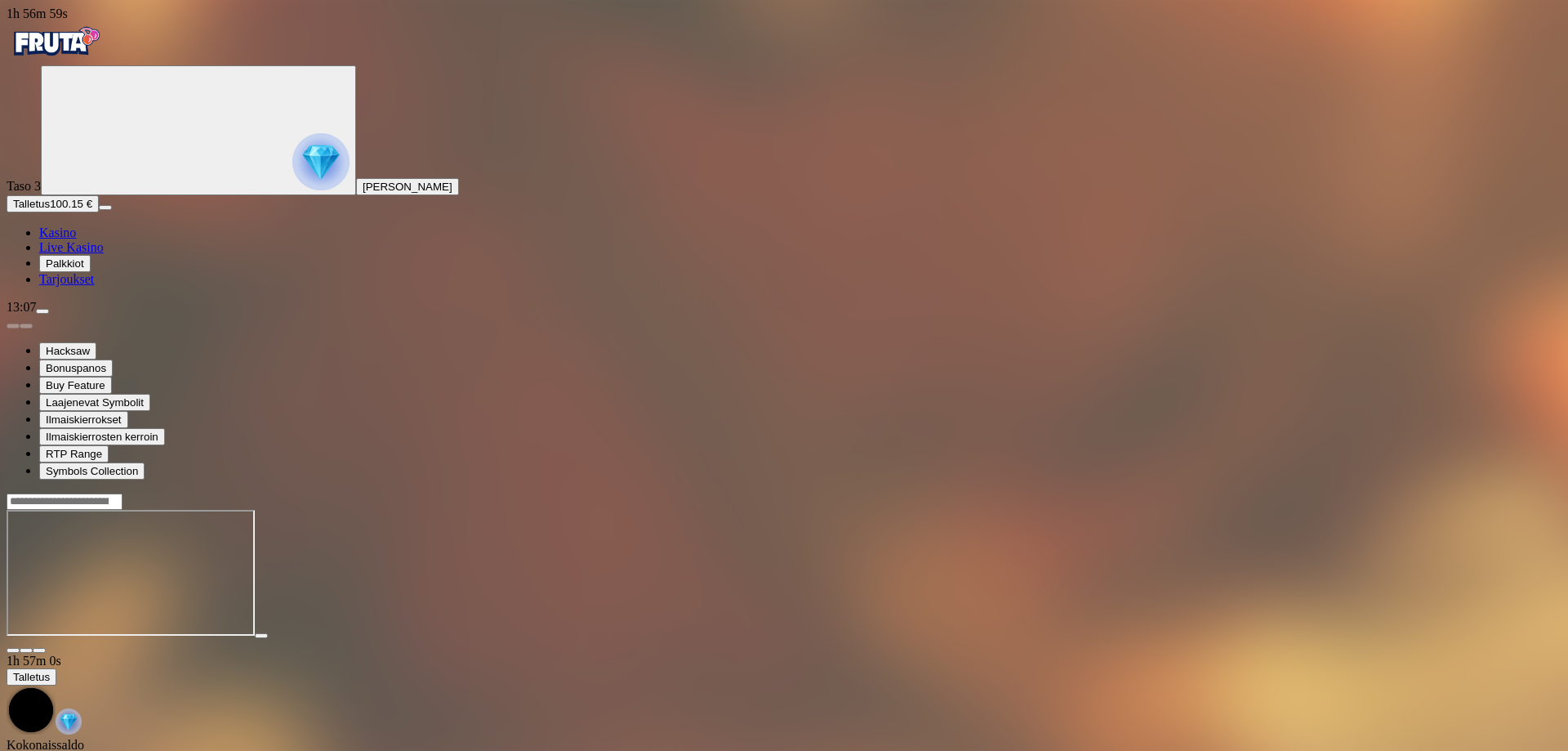
click at [75, 239] on span "Kasino" at bounding box center [57, 232] width 36 height 14
